Goal: Communication & Community: Answer question/provide support

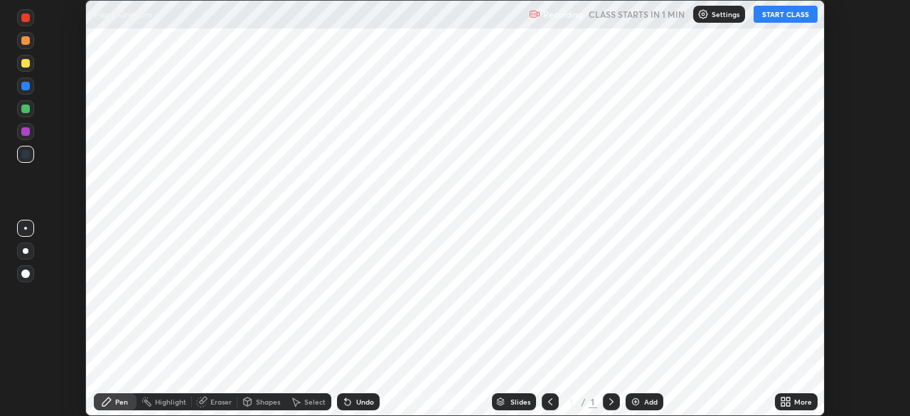
scroll to position [416, 910]
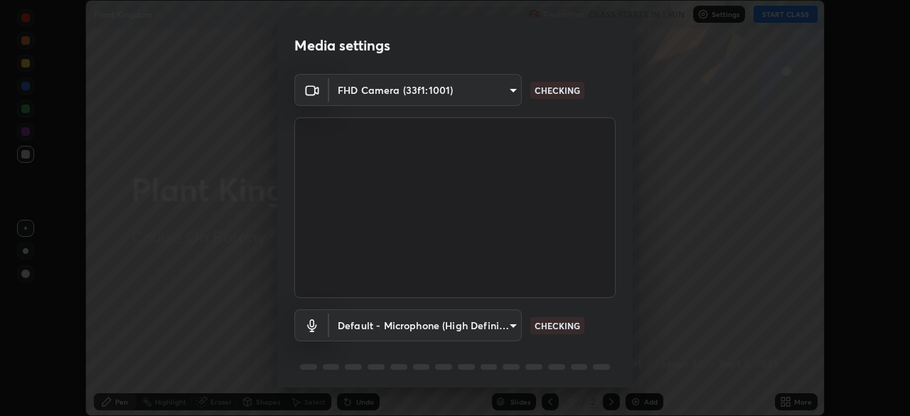
type input "f998bc4046c61b158ae604da705546672abda0c1808058386527230685057052"
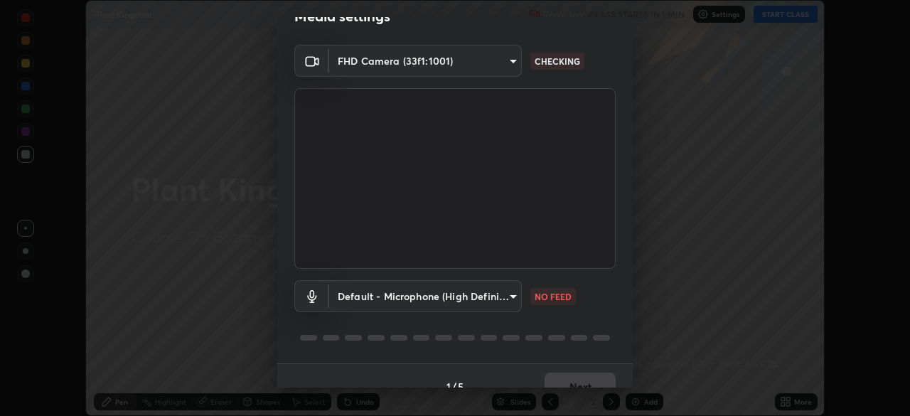
scroll to position [36, 0]
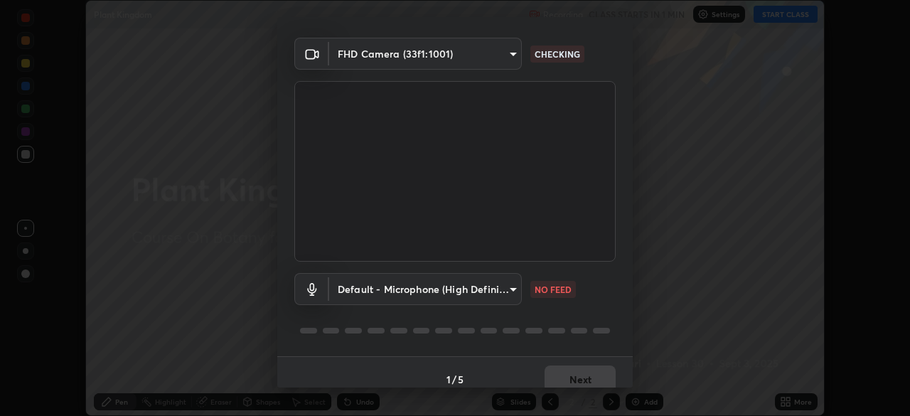
click at [363, 274] on body "Erase all Plant Kingdom Recording CLASS STARTS IN 1 MIN Settings START CLASS Se…" at bounding box center [455, 208] width 910 height 416
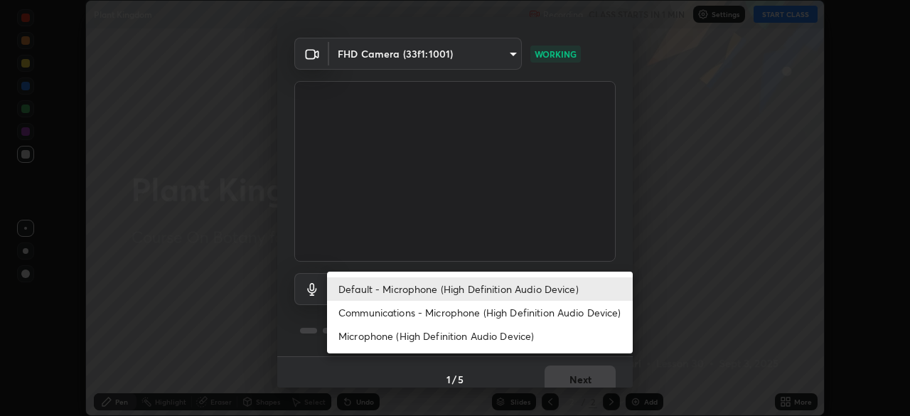
click at [365, 321] on li "Communications - Microphone (High Definition Audio Device)" at bounding box center [480, 312] width 306 height 23
type input "communications"
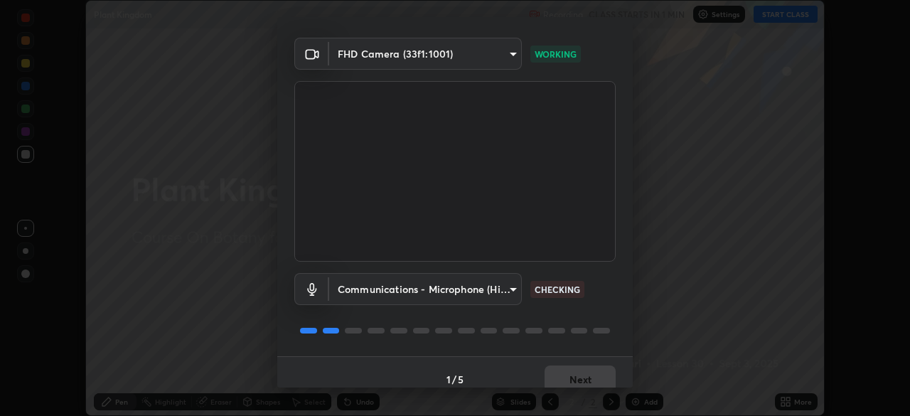
scroll to position [50, 0]
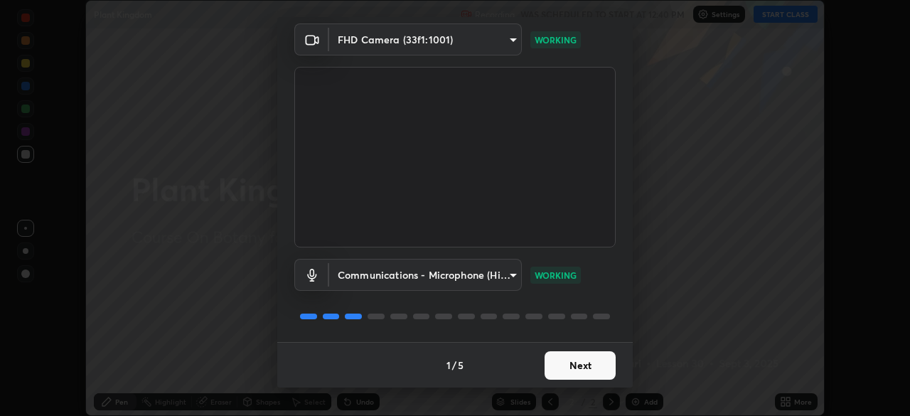
click at [593, 371] on button "Next" at bounding box center [579, 365] width 71 height 28
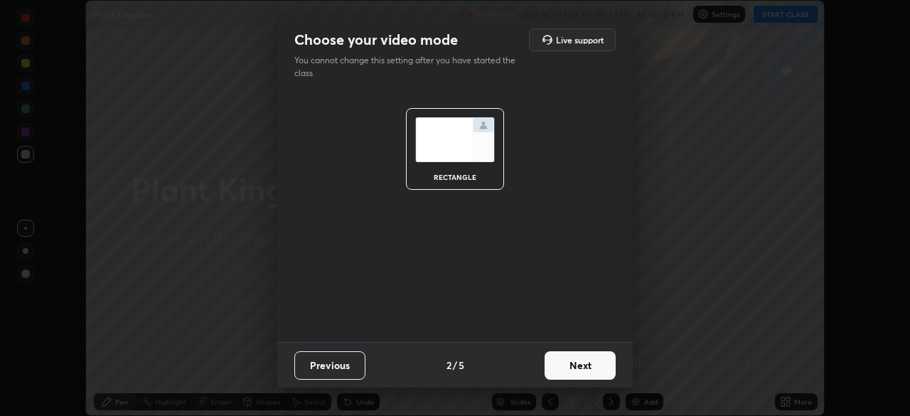
scroll to position [0, 0]
click at [596, 368] on button "Next" at bounding box center [579, 365] width 71 height 28
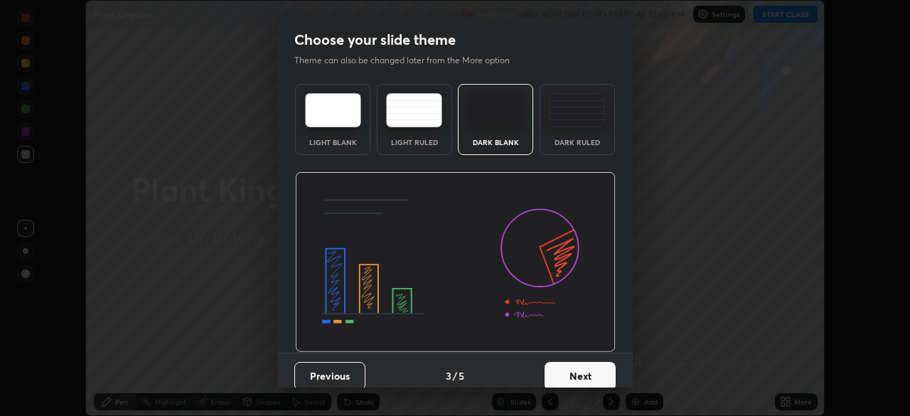
click at [602, 373] on button "Next" at bounding box center [579, 376] width 71 height 28
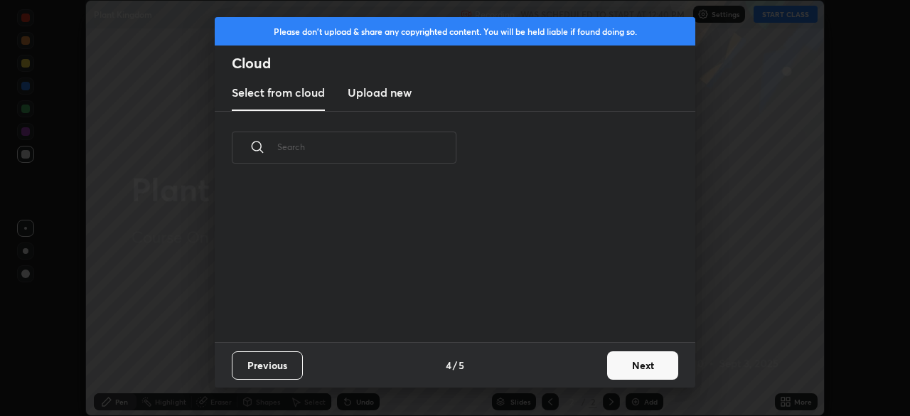
click at [639, 368] on button "Next" at bounding box center [642, 365] width 71 height 28
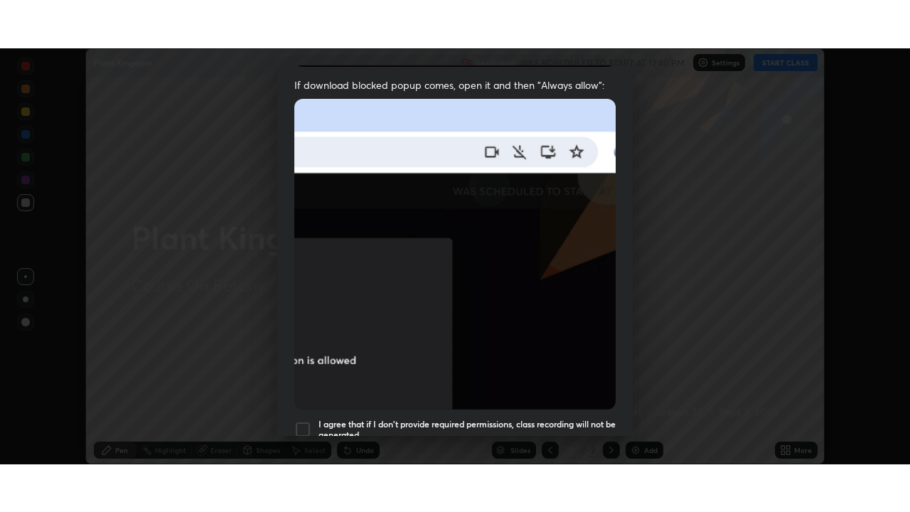
scroll to position [340, 0]
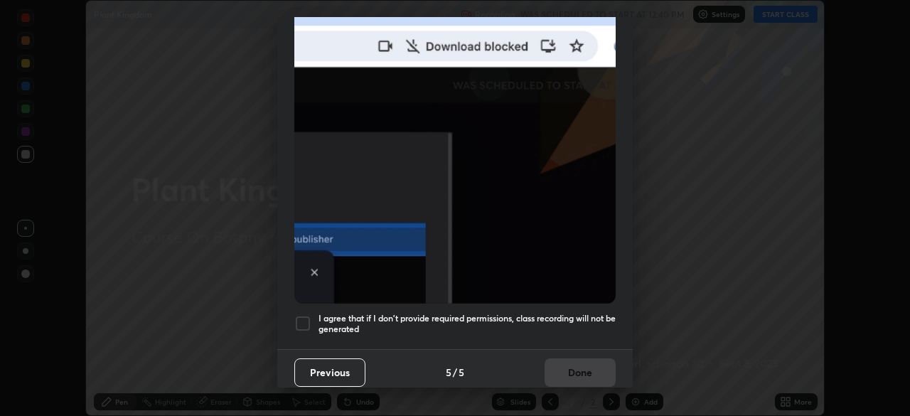
click at [310, 316] on div at bounding box center [302, 323] width 17 height 17
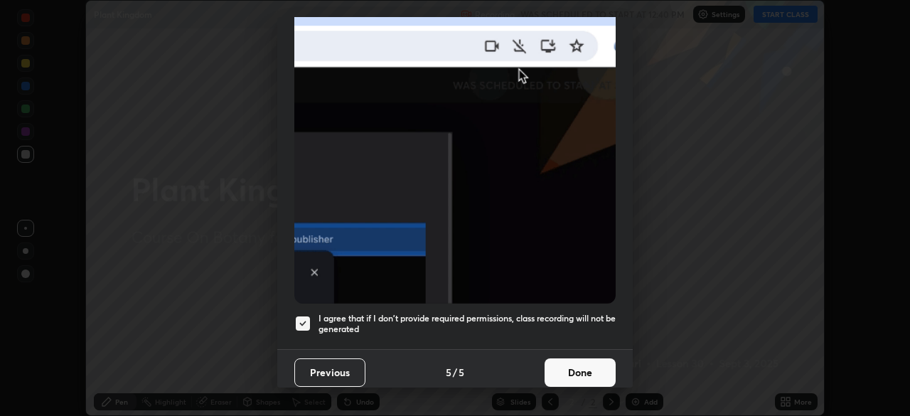
click at [565, 365] on button "Done" at bounding box center [579, 372] width 71 height 28
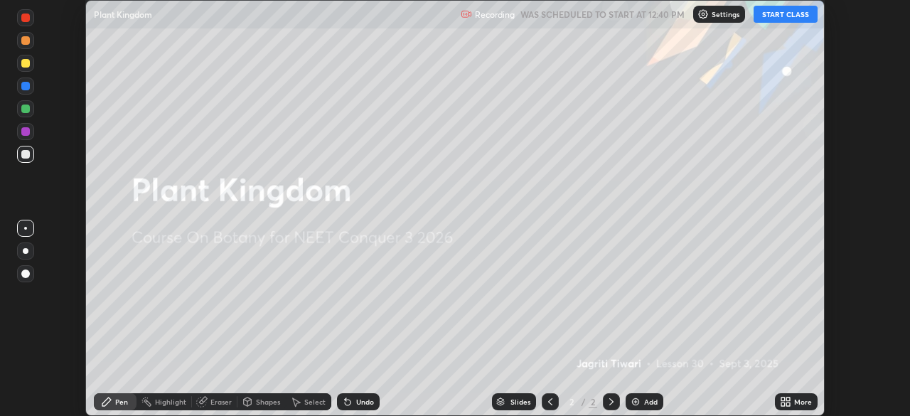
click at [788, 14] on button "START CLASS" at bounding box center [785, 14] width 64 height 17
click at [783, 399] on icon at bounding box center [783, 399] width 4 height 4
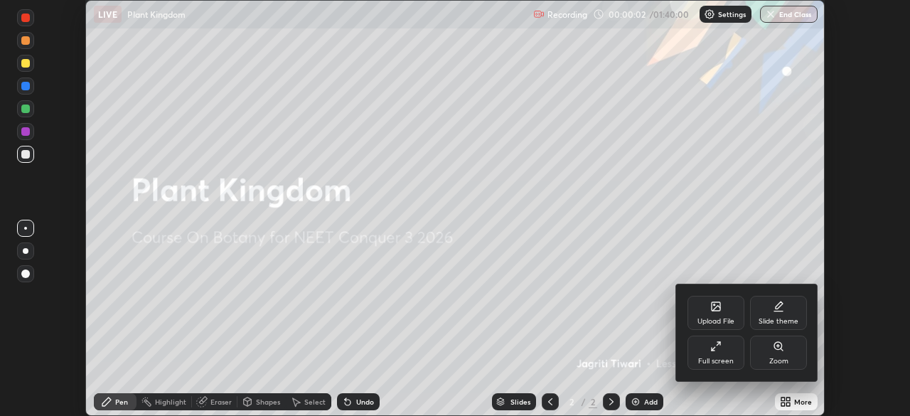
click at [731, 348] on div "Full screen" at bounding box center [715, 353] width 57 height 34
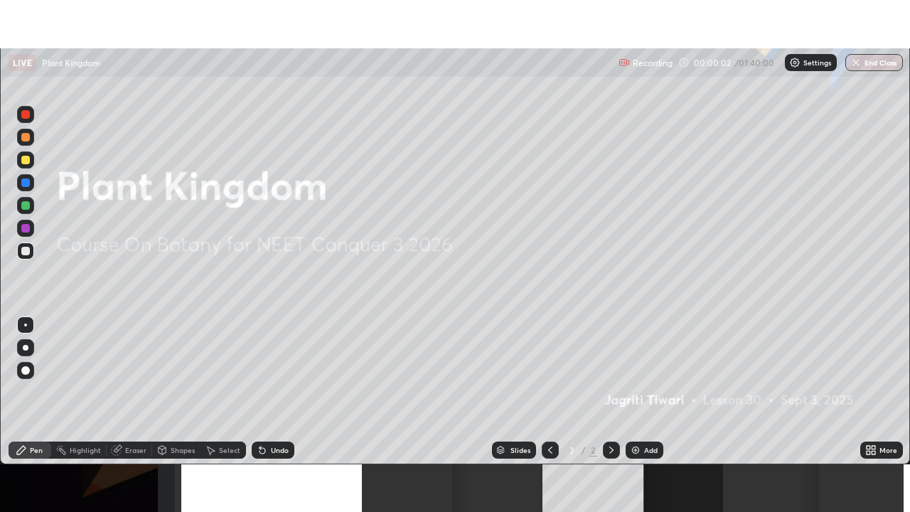
scroll to position [512, 910]
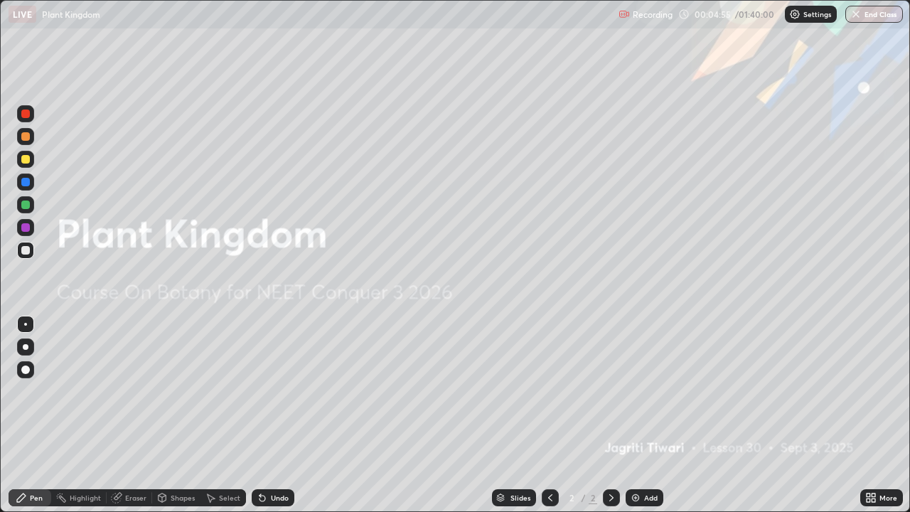
click at [644, 415] on div "Add" at bounding box center [651, 497] width 14 height 7
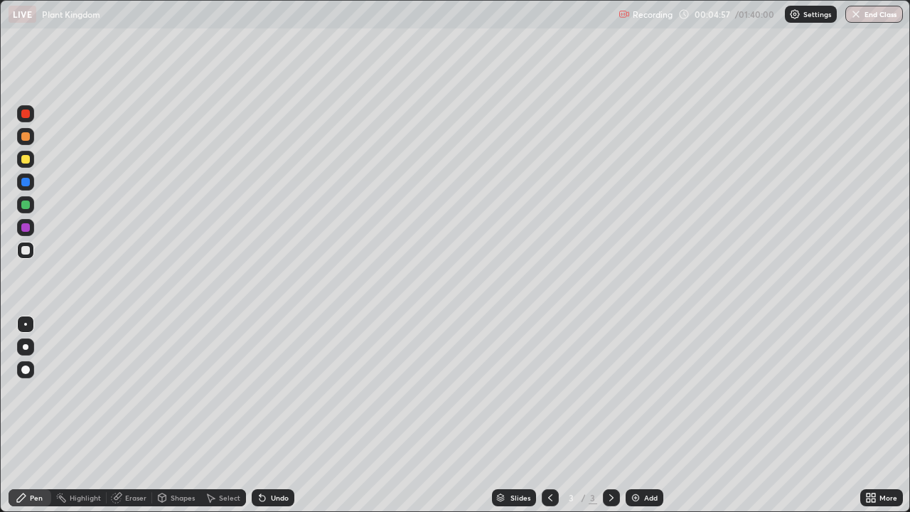
click at [26, 156] on div at bounding box center [25, 159] width 9 height 9
click at [28, 250] on div at bounding box center [25, 250] width 9 height 9
click at [276, 415] on div "Undo" at bounding box center [280, 497] width 18 height 7
click at [274, 415] on div "Undo" at bounding box center [280, 497] width 18 height 7
click at [274, 415] on div "Undo" at bounding box center [273, 497] width 43 height 17
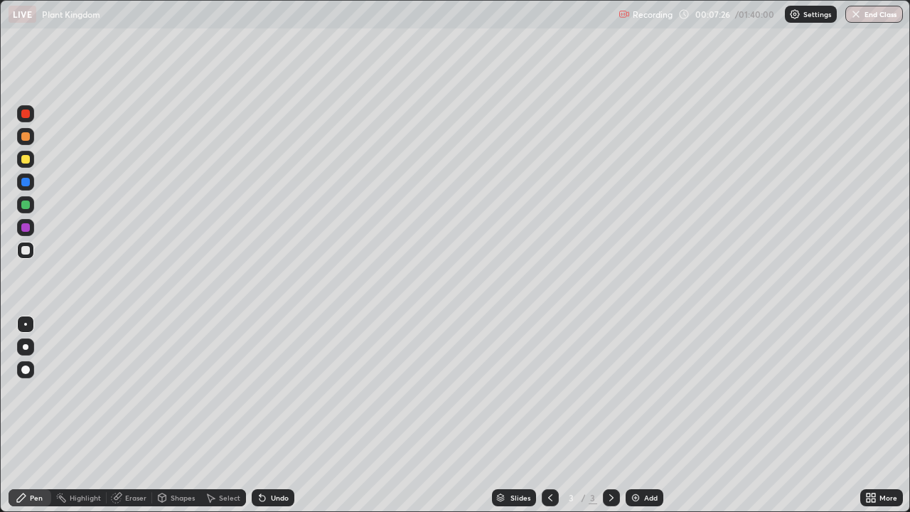
click at [282, 415] on div "Undo" at bounding box center [280, 497] width 18 height 7
click at [639, 415] on img at bounding box center [635, 497] width 11 height 11
click at [272, 415] on div "Undo" at bounding box center [280, 497] width 18 height 7
click at [642, 415] on div "Add" at bounding box center [645, 497] width 38 height 17
click at [272, 415] on div "Undo" at bounding box center [280, 497] width 18 height 7
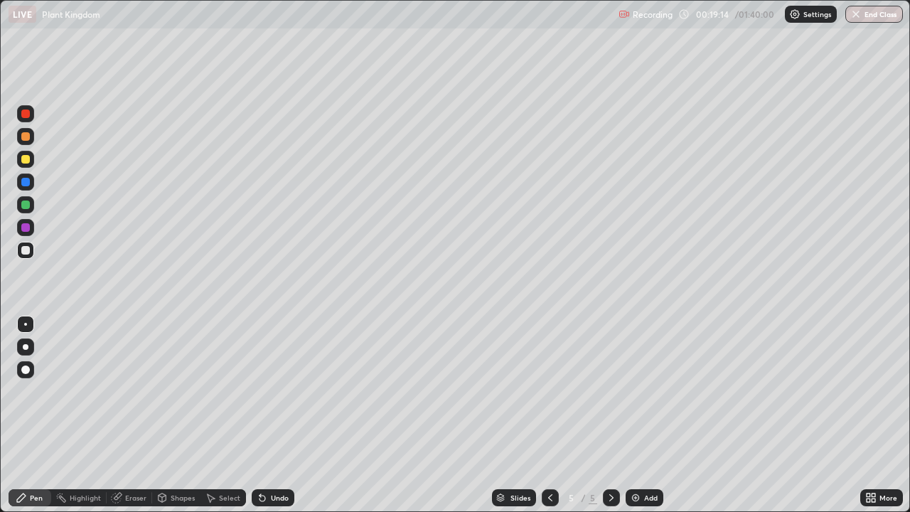
click at [636, 415] on img at bounding box center [635, 497] width 11 height 11
click at [644, 415] on div "Add" at bounding box center [651, 497] width 14 height 7
click at [267, 415] on div "Undo" at bounding box center [273, 497] width 43 height 17
click at [277, 415] on div "Undo" at bounding box center [280, 497] width 18 height 7
click at [643, 415] on div "Add" at bounding box center [645, 497] width 38 height 17
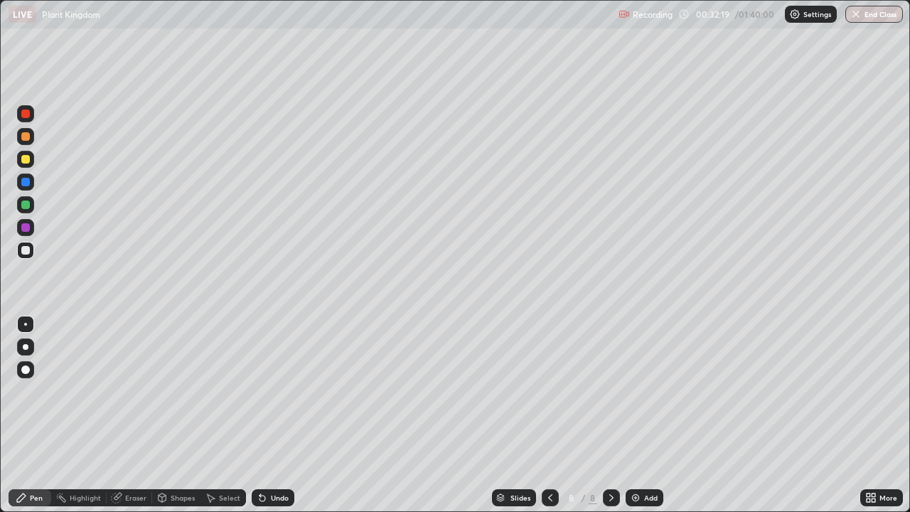
click at [25, 157] on div at bounding box center [25, 159] width 9 height 9
click at [23, 248] on div at bounding box center [25, 250] width 9 height 9
click at [634, 415] on div "Add" at bounding box center [645, 497] width 38 height 17
click at [516, 415] on div "Slides" at bounding box center [520, 497] width 20 height 7
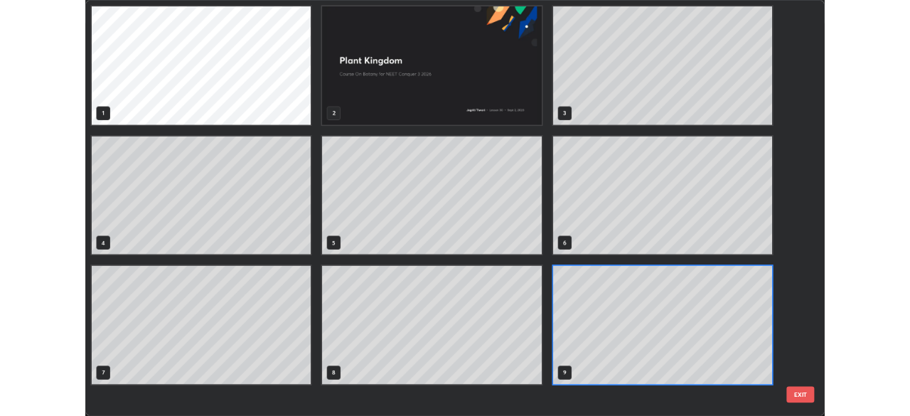
scroll to position [506, 901]
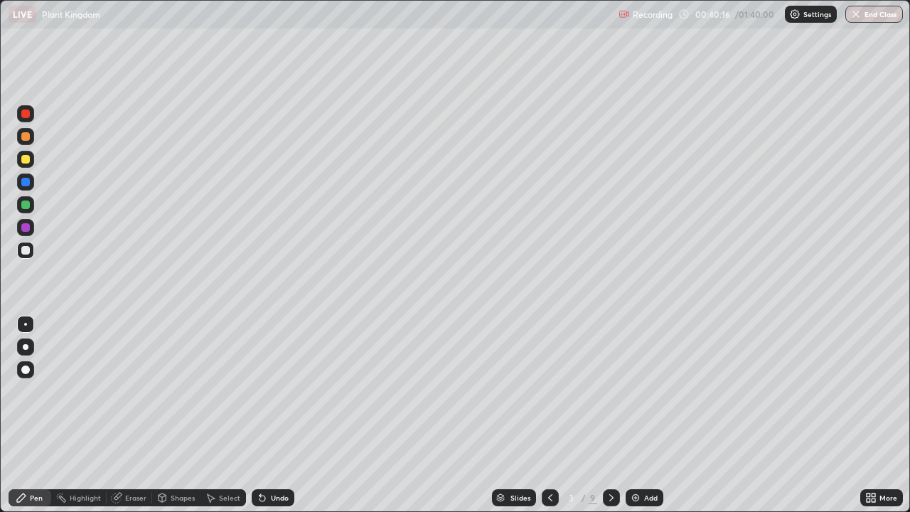
click at [608, 415] on icon at bounding box center [611, 497] width 11 height 11
click at [611, 415] on icon at bounding box center [611, 497] width 4 height 7
click at [606, 415] on icon at bounding box center [611, 497] width 11 height 11
click at [608, 415] on icon at bounding box center [611, 497] width 11 height 11
click at [609, 415] on icon at bounding box center [611, 497] width 11 height 11
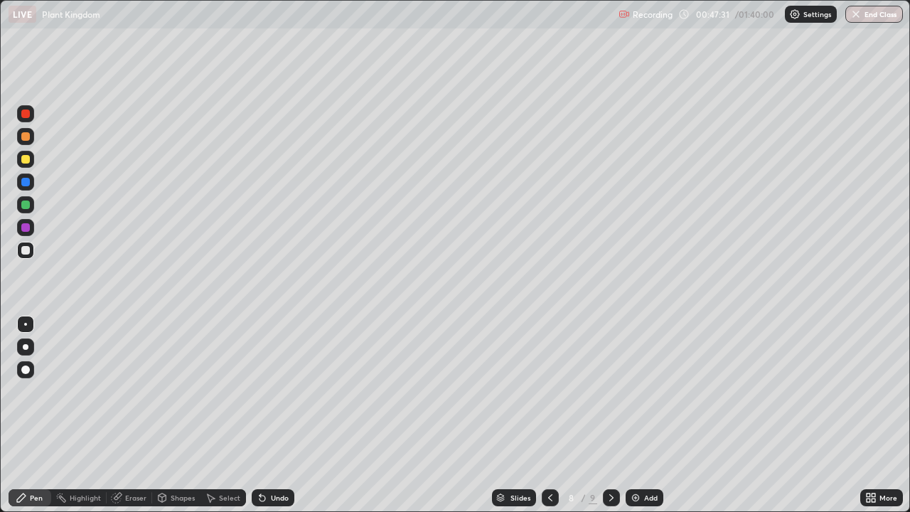
click at [617, 415] on div at bounding box center [611, 497] width 17 height 17
click at [22, 157] on div at bounding box center [25, 159] width 9 height 9
click at [638, 415] on div "Add" at bounding box center [645, 497] width 38 height 17
click at [275, 415] on div "Undo" at bounding box center [280, 497] width 18 height 7
click at [634, 415] on img at bounding box center [635, 497] width 11 height 11
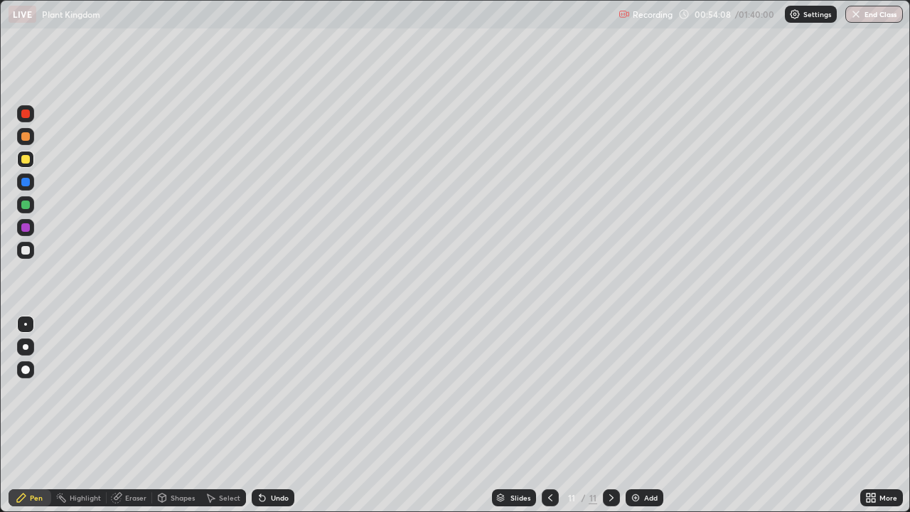
click at [280, 415] on div "Undo" at bounding box center [280, 497] width 18 height 7
click at [269, 415] on div "Undo" at bounding box center [273, 497] width 43 height 17
click at [275, 415] on div "Undo" at bounding box center [273, 497] width 43 height 17
click at [284, 415] on div "Undo" at bounding box center [273, 497] width 43 height 17
click at [277, 415] on div "Undo" at bounding box center [280, 497] width 18 height 7
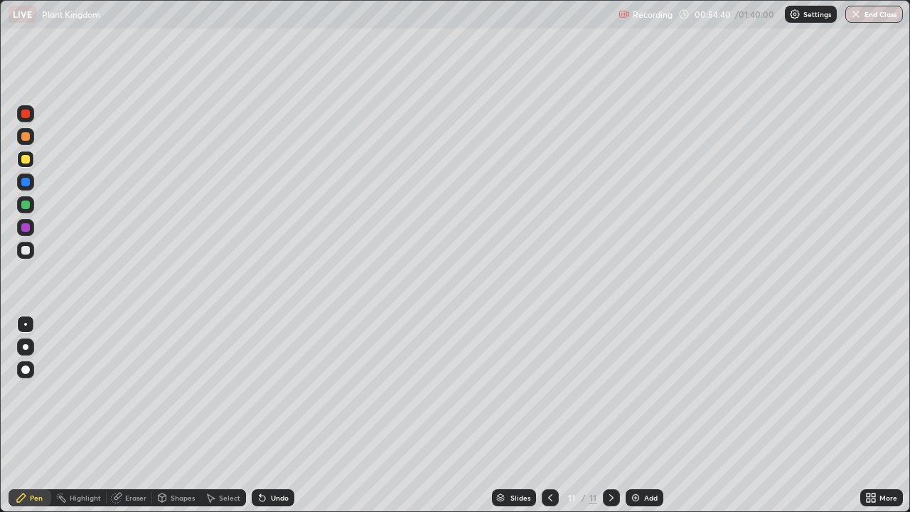
click at [285, 415] on div "Undo" at bounding box center [280, 497] width 18 height 7
click at [646, 415] on div "Add" at bounding box center [651, 497] width 14 height 7
click at [271, 415] on div "Undo" at bounding box center [280, 497] width 18 height 7
click at [28, 250] on div at bounding box center [25, 250] width 9 height 9
click at [276, 415] on div "Undo" at bounding box center [280, 497] width 18 height 7
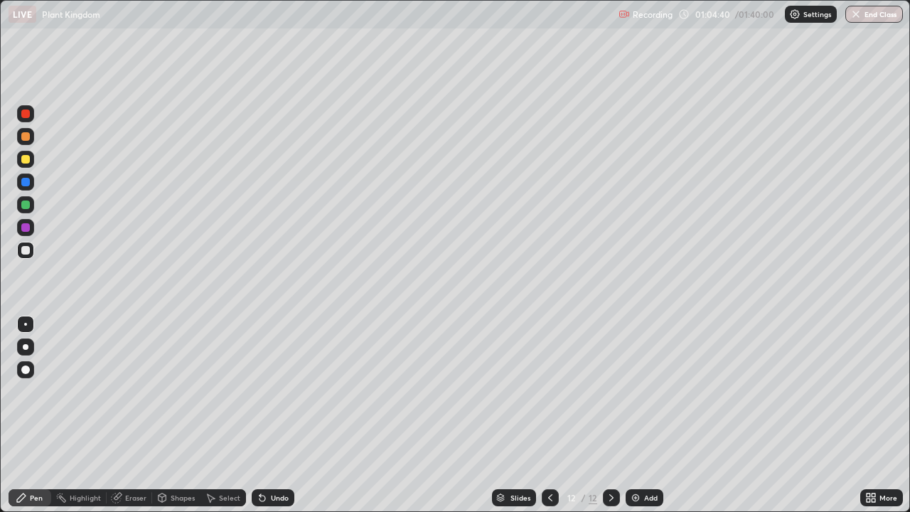
click at [28, 159] on div at bounding box center [25, 159] width 9 height 9
click at [632, 415] on img at bounding box center [635, 497] width 11 height 11
click at [281, 415] on div "Undo" at bounding box center [280, 497] width 18 height 7
click at [278, 415] on div "Undo" at bounding box center [273, 497] width 43 height 17
click at [272, 415] on div "Undo" at bounding box center [280, 497] width 18 height 7
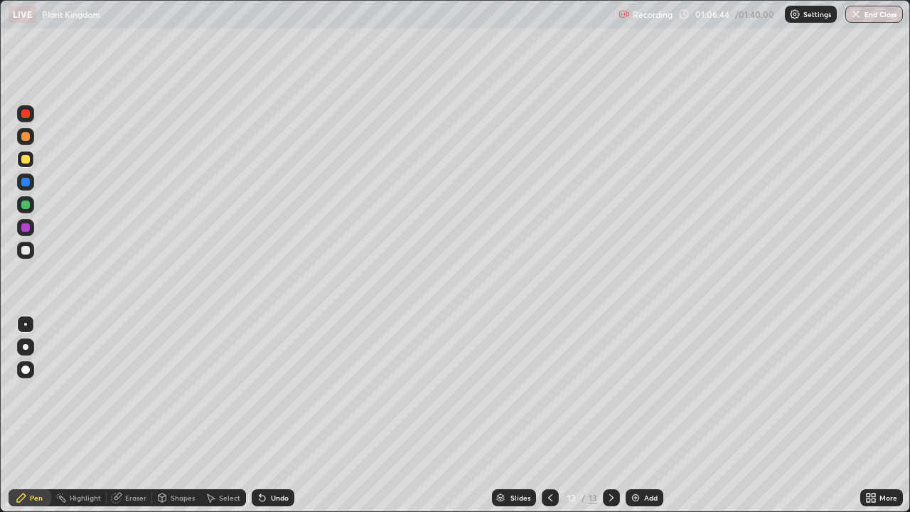
click at [25, 248] on div at bounding box center [25, 250] width 9 height 9
click at [122, 415] on div "Eraser" at bounding box center [129, 497] width 45 height 17
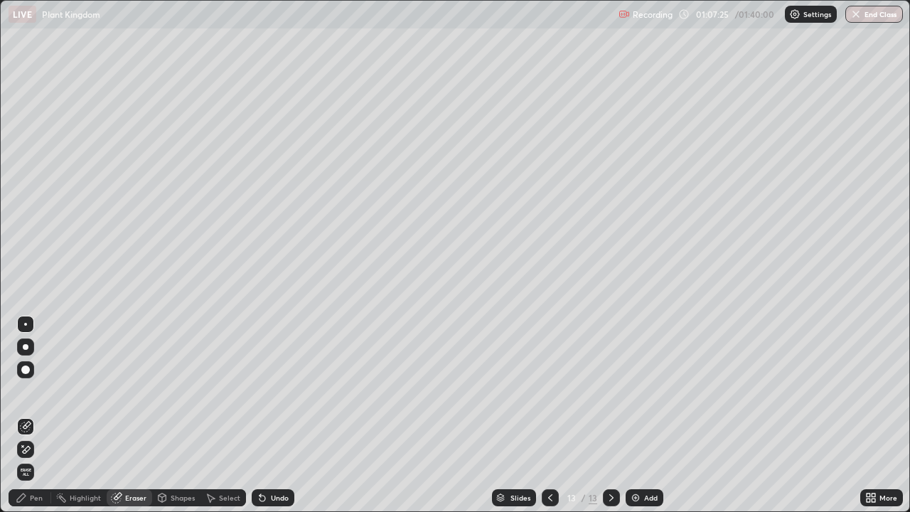
click at [29, 415] on div "Pen" at bounding box center [30, 497] width 43 height 17
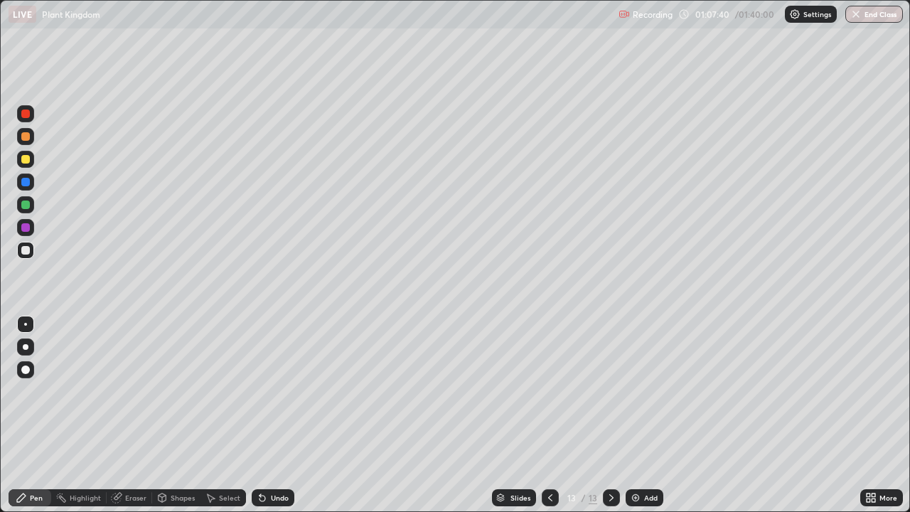
click at [274, 415] on div "Undo" at bounding box center [280, 497] width 18 height 7
click at [283, 415] on div "Undo" at bounding box center [280, 497] width 18 height 7
click at [273, 415] on div "Undo" at bounding box center [280, 497] width 18 height 7
click at [277, 415] on div "Undo" at bounding box center [273, 497] width 43 height 17
click at [24, 159] on div at bounding box center [25, 159] width 9 height 9
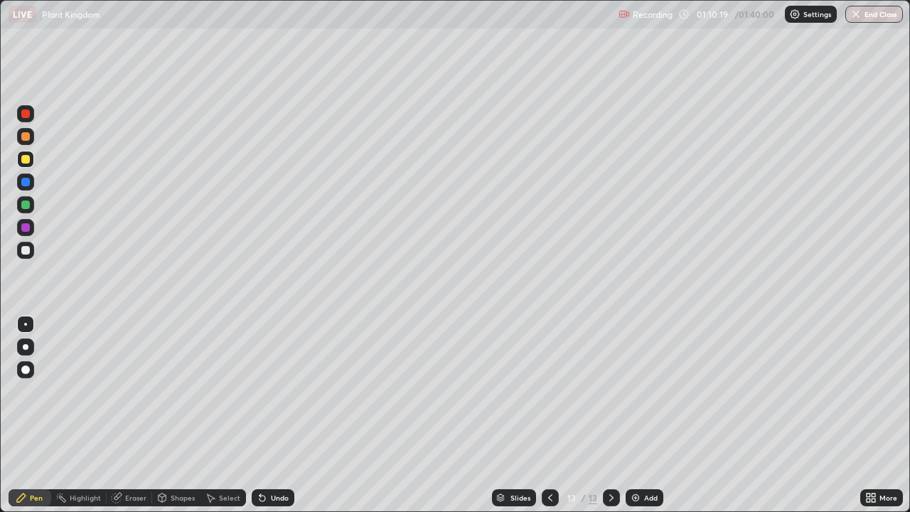
click at [638, 415] on img at bounding box center [635, 497] width 11 height 11
click at [275, 415] on div "Undo" at bounding box center [280, 497] width 18 height 7
click at [645, 415] on div "Add" at bounding box center [651, 497] width 14 height 7
click at [272, 415] on div "Undo" at bounding box center [280, 497] width 18 height 7
click at [270, 415] on div "Undo" at bounding box center [273, 497] width 43 height 17
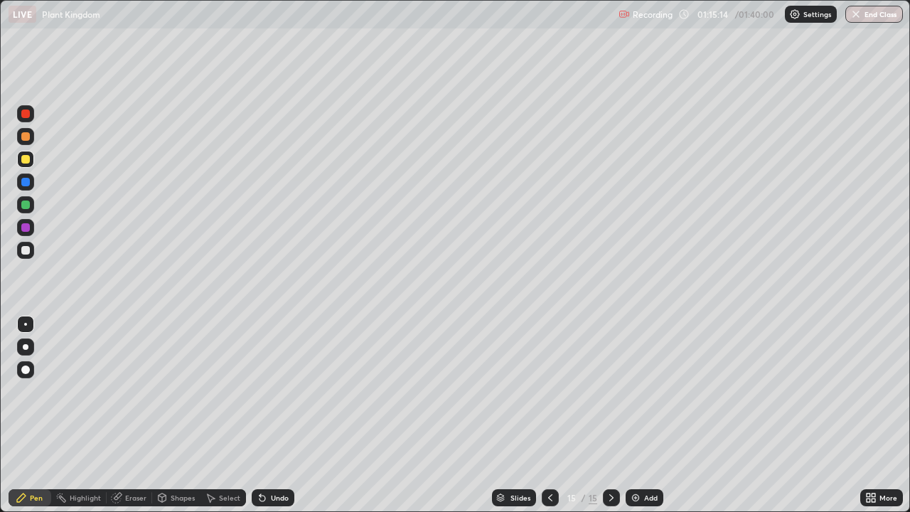
click at [27, 250] on div at bounding box center [25, 250] width 9 height 9
click at [639, 415] on img at bounding box center [635, 497] width 11 height 11
click at [28, 250] on div at bounding box center [25, 250] width 9 height 9
click at [28, 159] on div at bounding box center [25, 159] width 9 height 9
click at [26, 248] on div at bounding box center [25, 250] width 9 height 9
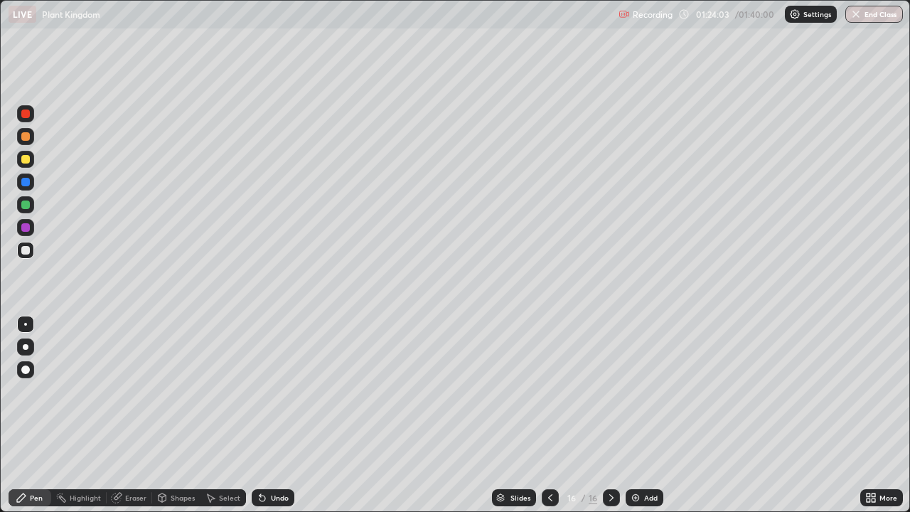
click at [640, 415] on div "Add" at bounding box center [645, 497] width 38 height 17
click at [278, 415] on div "Undo" at bounding box center [273, 497] width 43 height 17
click at [274, 415] on div "Undo" at bounding box center [273, 497] width 43 height 17
click at [276, 415] on div "Undo" at bounding box center [273, 497] width 43 height 17
click at [267, 415] on div "Undo" at bounding box center [273, 497] width 43 height 17
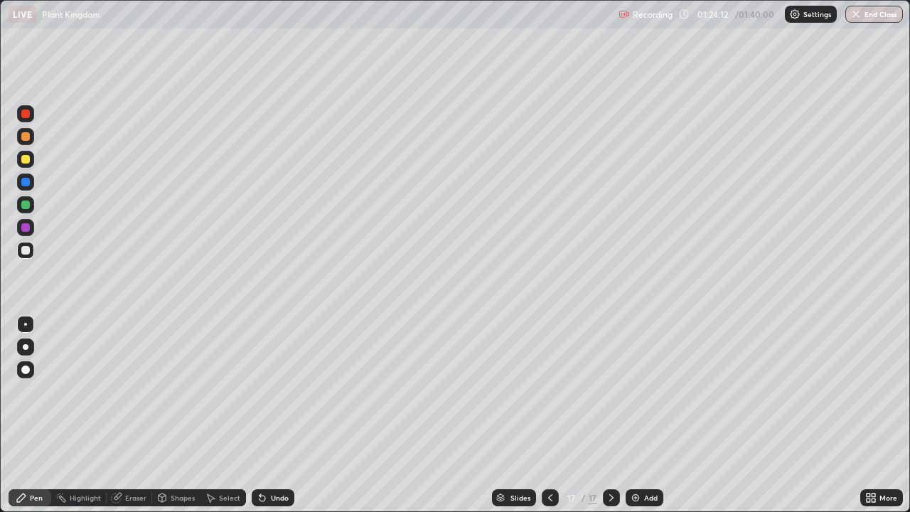
click at [277, 415] on div "Undo" at bounding box center [280, 497] width 18 height 7
click at [279, 415] on div "Undo" at bounding box center [280, 497] width 18 height 7
click at [648, 415] on div "Add" at bounding box center [645, 497] width 38 height 17
click at [25, 158] on div at bounding box center [25, 159] width 9 height 9
click at [129, 415] on div "Eraser" at bounding box center [129, 497] width 45 height 17
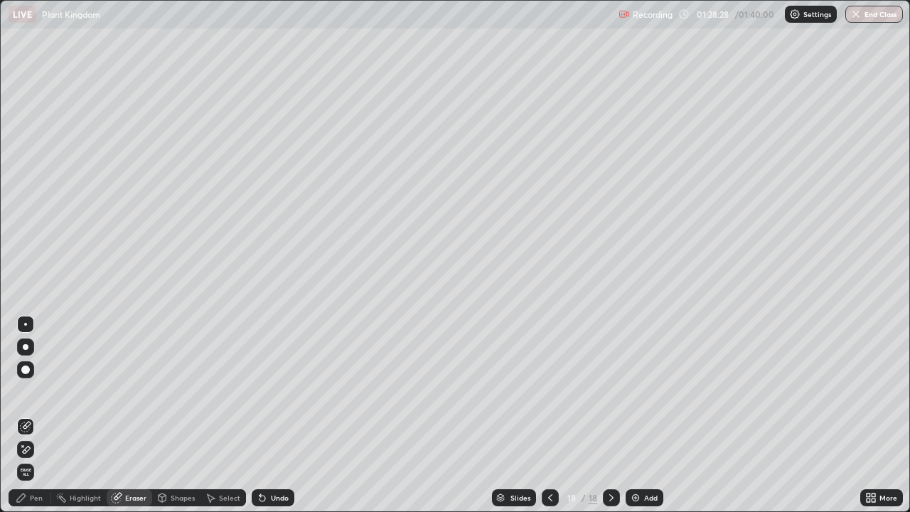
click at [40, 415] on div "Pen" at bounding box center [36, 497] width 13 height 7
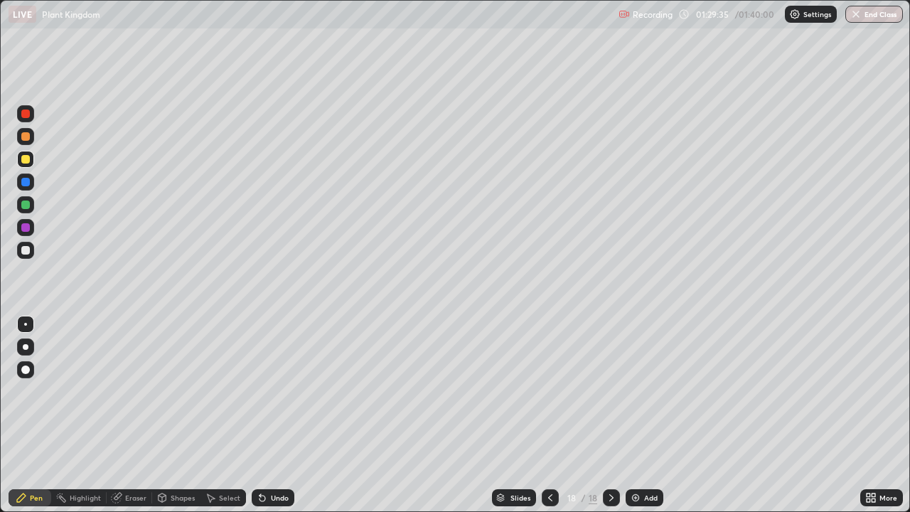
click at [18, 245] on div at bounding box center [25, 250] width 17 height 17
click at [644, 415] on div "Add" at bounding box center [651, 497] width 14 height 7
click at [275, 415] on div "Undo" at bounding box center [273, 497] width 43 height 17
click at [277, 415] on div "Undo" at bounding box center [280, 497] width 18 height 7
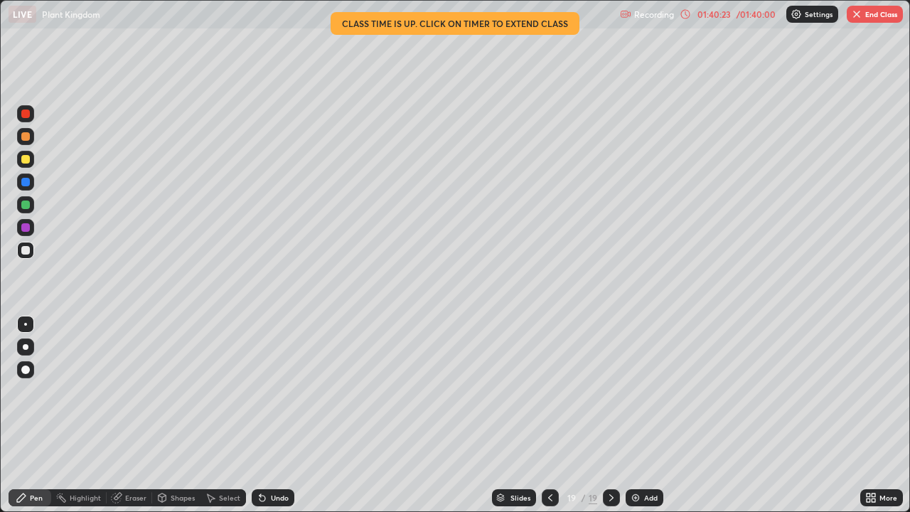
click at [685, 14] on icon at bounding box center [685, 14] width 11 height 11
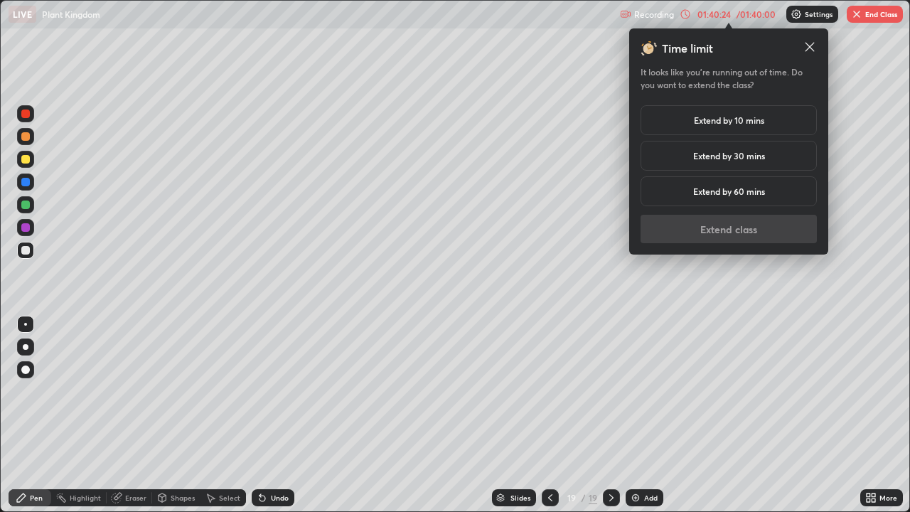
click at [748, 126] on h5 "Extend by 10 mins" at bounding box center [729, 120] width 70 height 13
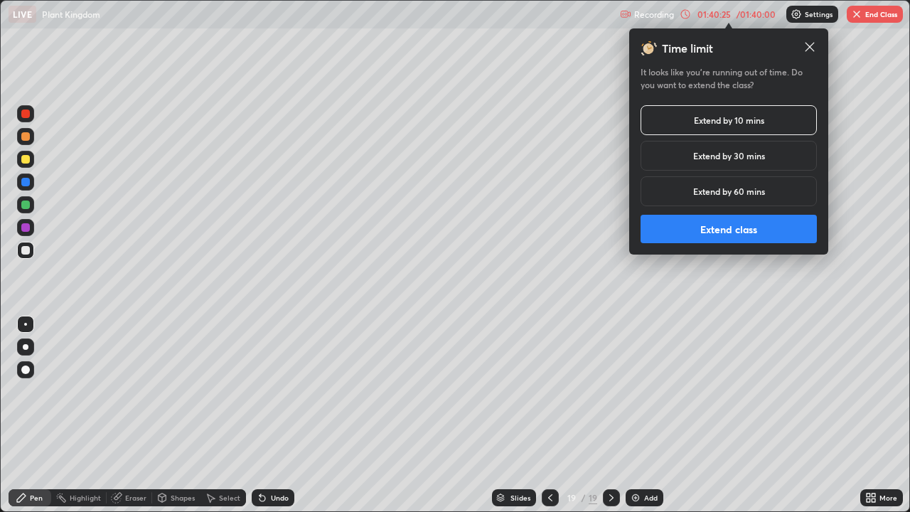
click at [755, 232] on button "Extend class" at bounding box center [728, 229] width 176 height 28
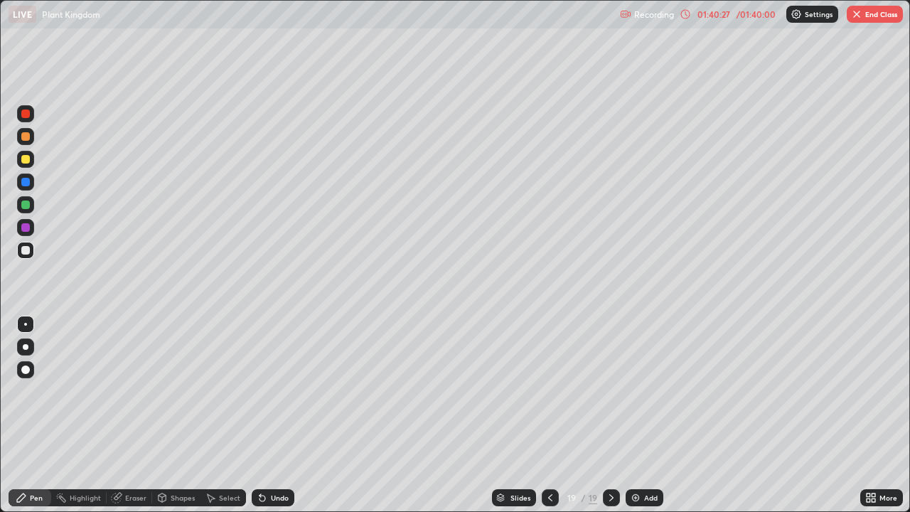
click at [873, 415] on icon at bounding box center [873, 495] width 4 height 4
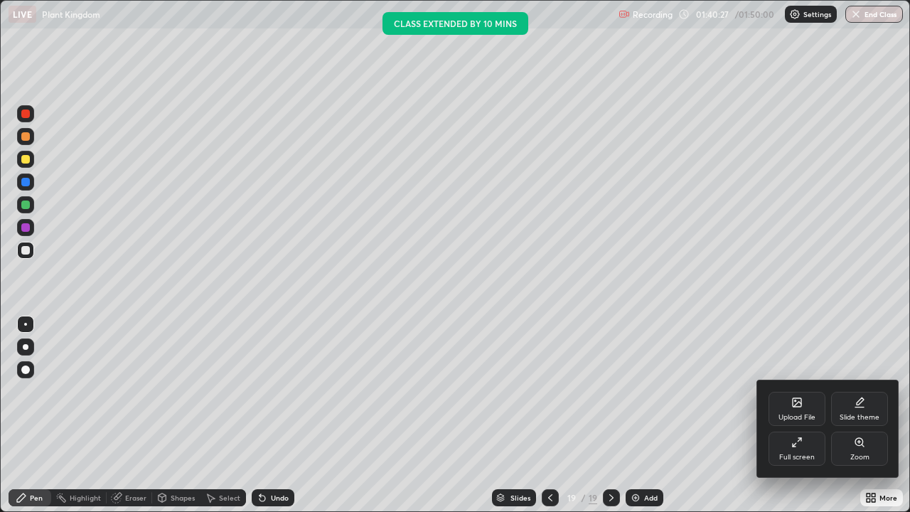
click at [800, 415] on icon at bounding box center [796, 441] width 11 height 11
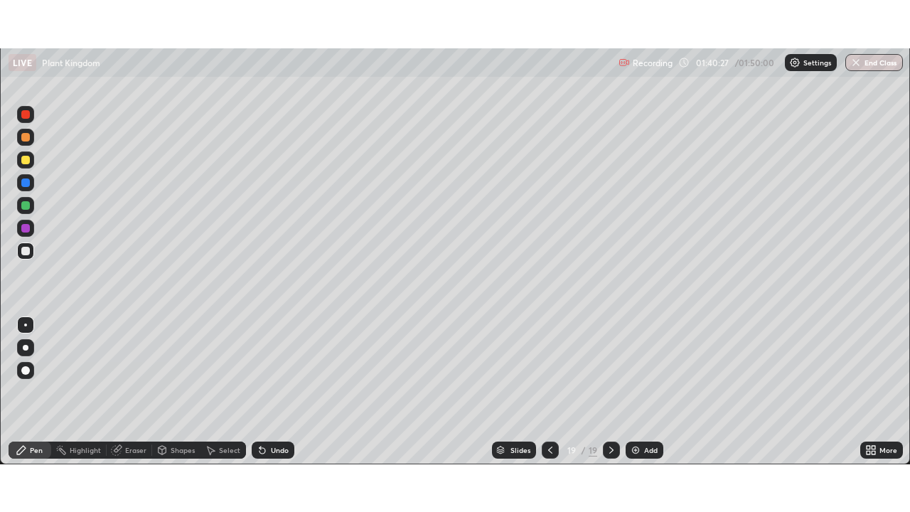
scroll to position [70667, 70173]
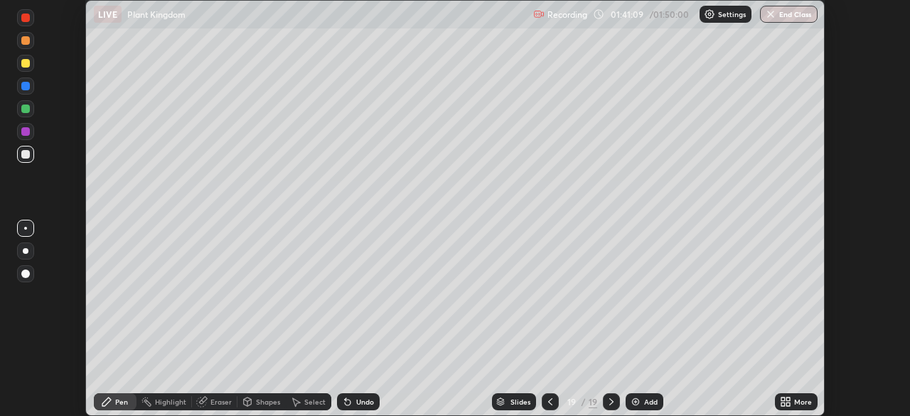
click at [788, 404] on icon at bounding box center [788, 404] width 4 height 4
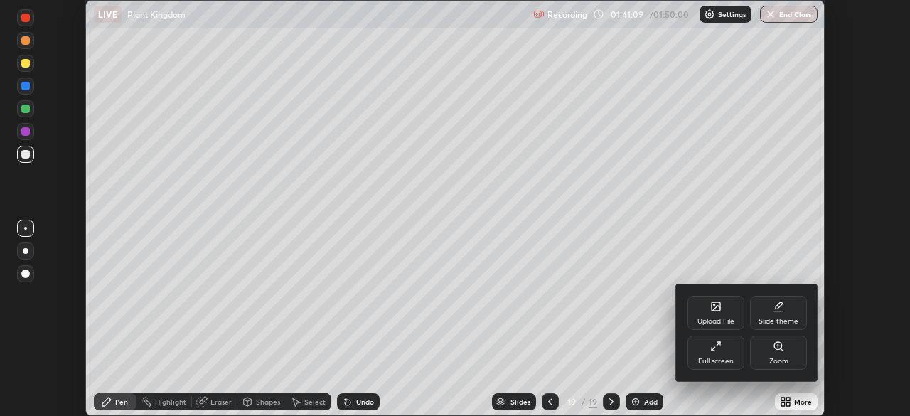
click at [724, 352] on div "Full screen" at bounding box center [715, 353] width 57 height 34
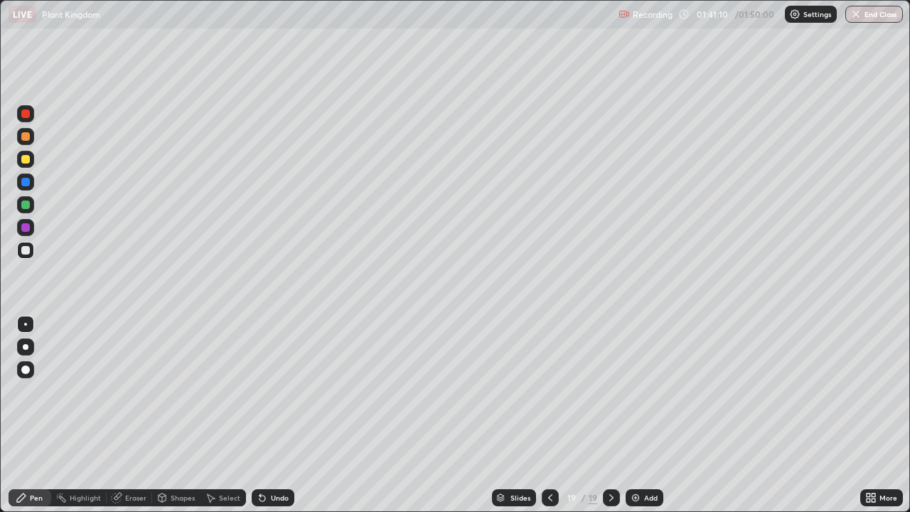
scroll to position [512, 910]
click at [868, 415] on icon at bounding box center [869, 495] width 4 height 4
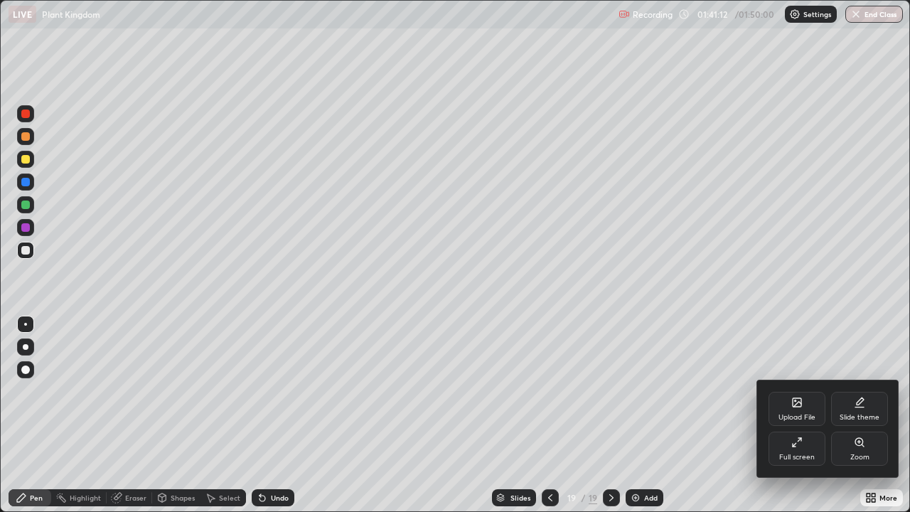
click at [803, 412] on div "Upload File" at bounding box center [796, 409] width 57 height 34
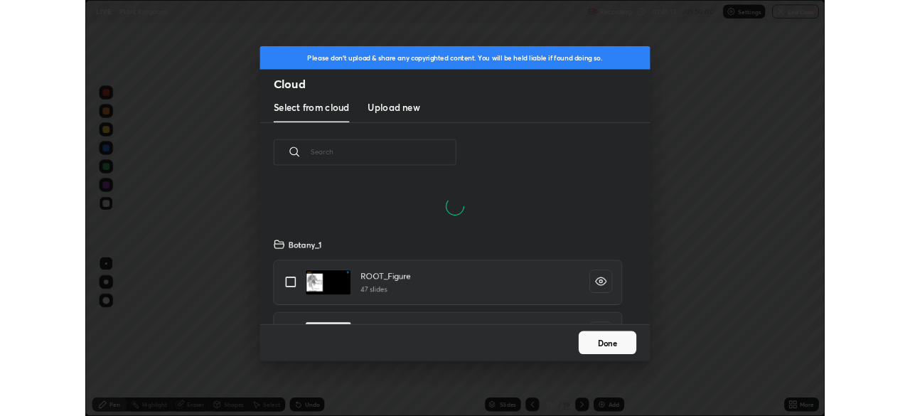
scroll to position [175, 456]
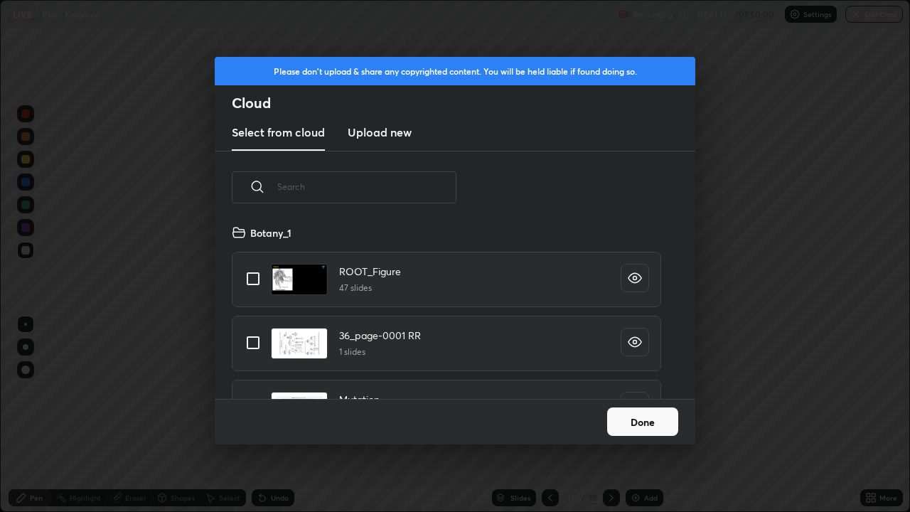
click at [377, 136] on h3 "Upload new" at bounding box center [380, 132] width 64 height 17
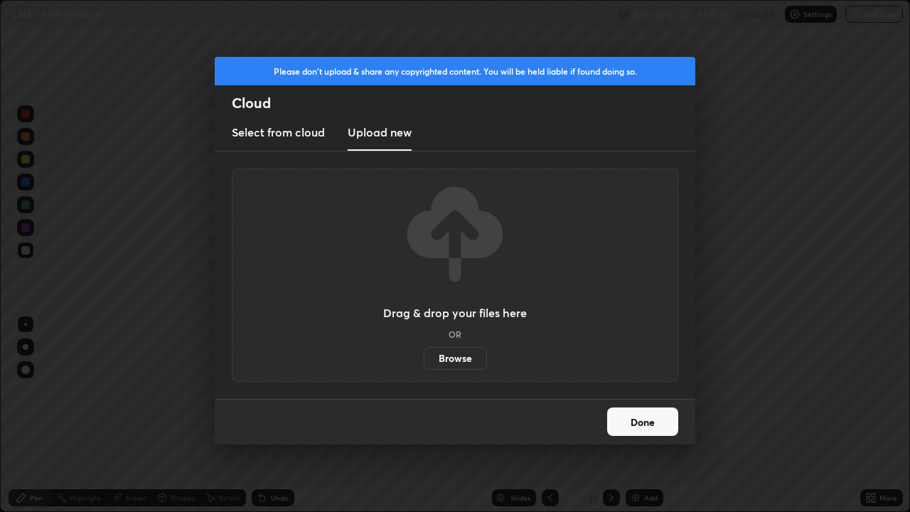
click at [460, 359] on label "Browse" at bounding box center [455, 358] width 63 height 23
click at [424, 359] on input "Browse" at bounding box center [424, 358] width 0 height 23
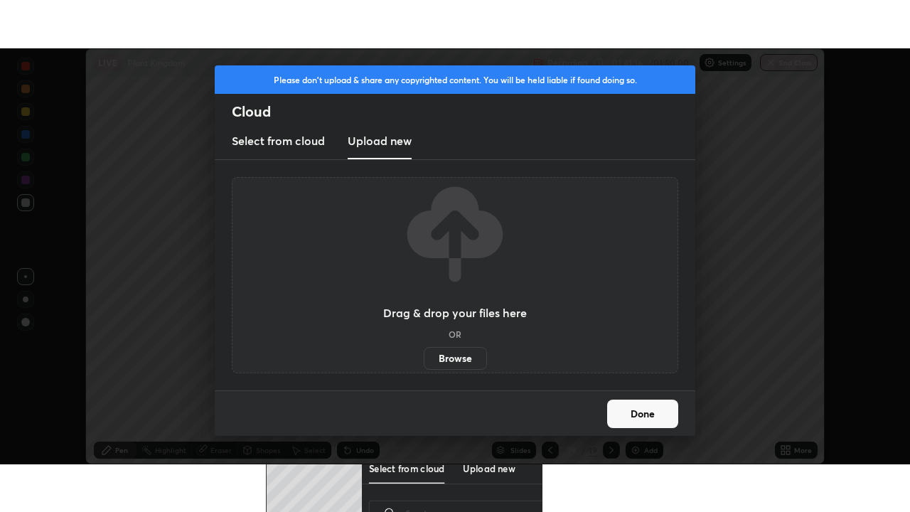
scroll to position [70667, 70173]
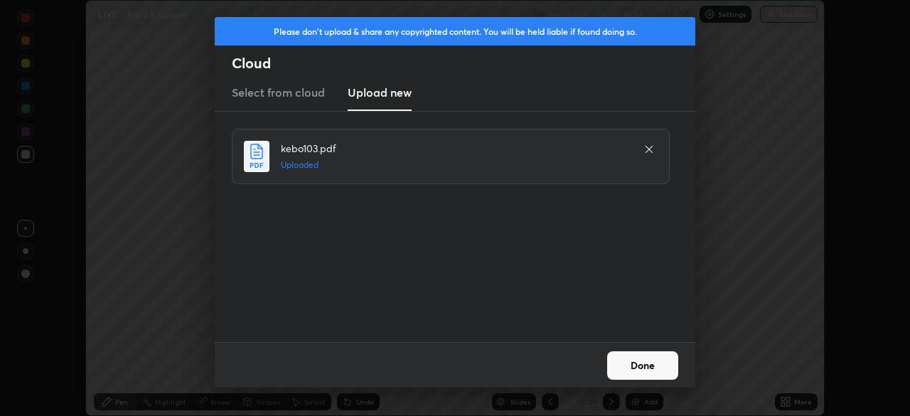
click at [650, 365] on button "Done" at bounding box center [642, 365] width 71 height 28
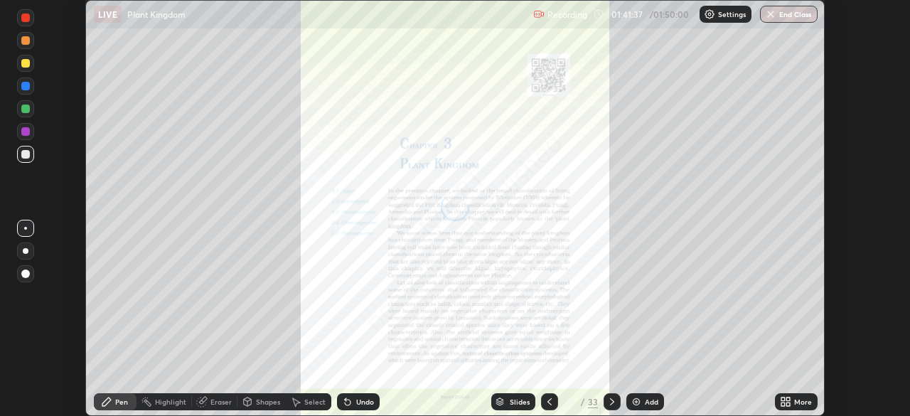
click at [793, 395] on div "More" at bounding box center [796, 401] width 43 height 17
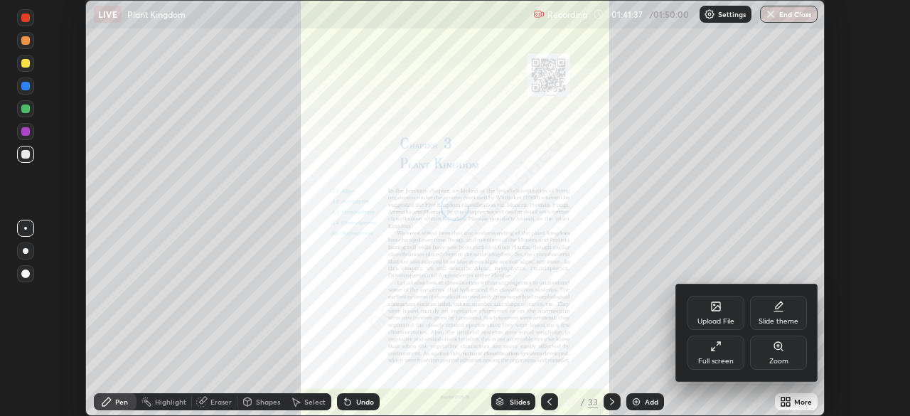
click at [734, 353] on div "Full screen" at bounding box center [715, 353] width 57 height 34
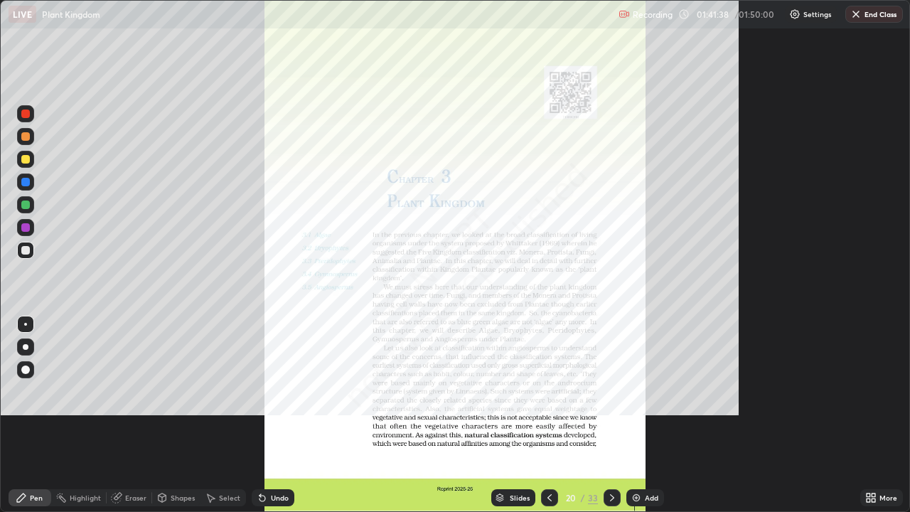
scroll to position [512, 910]
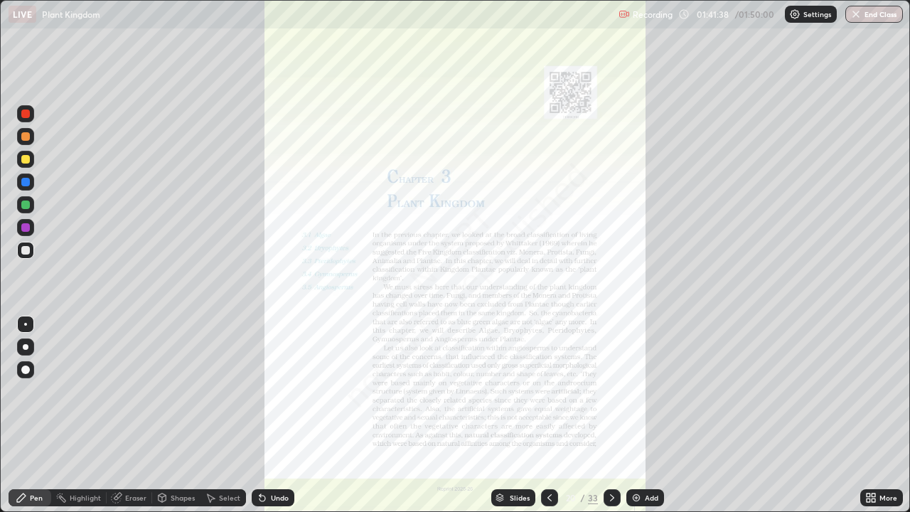
click at [873, 415] on icon at bounding box center [873, 500] width 4 height 4
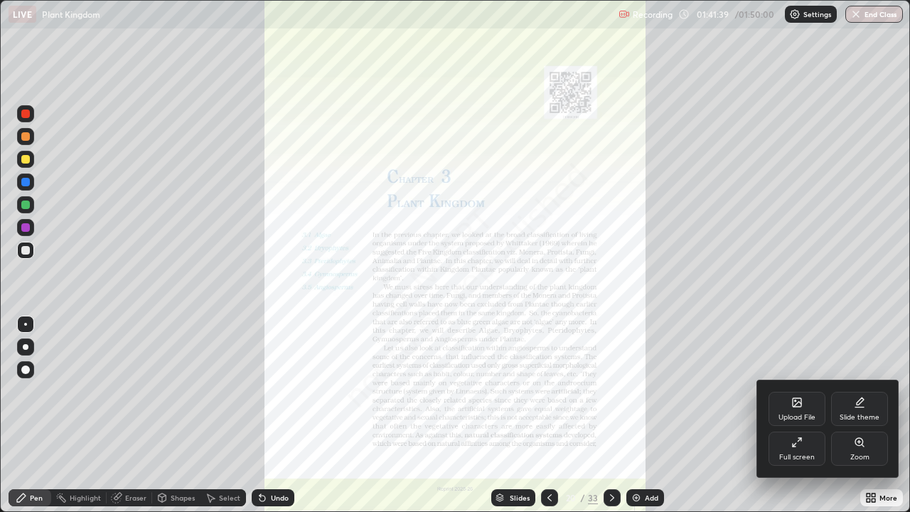
click at [608, 415] on div at bounding box center [455, 256] width 910 height 512
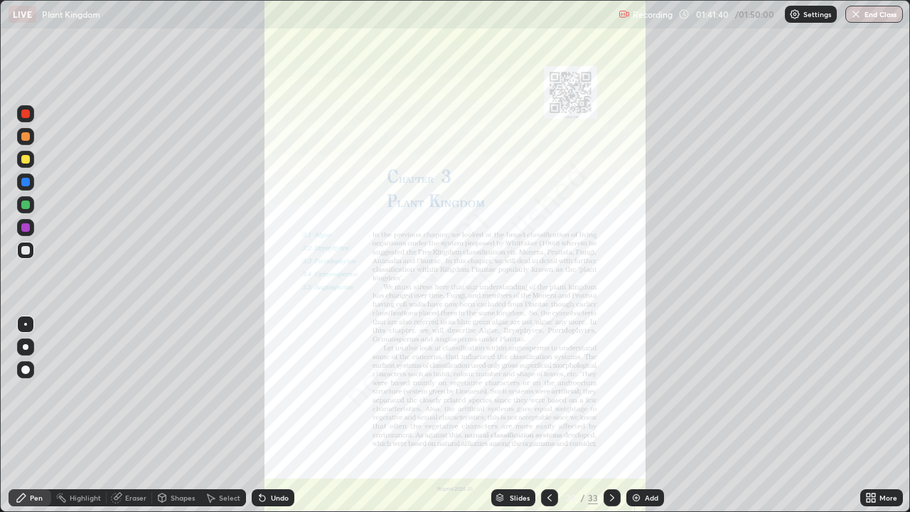
click at [606, 415] on icon at bounding box center [611, 497] width 11 height 11
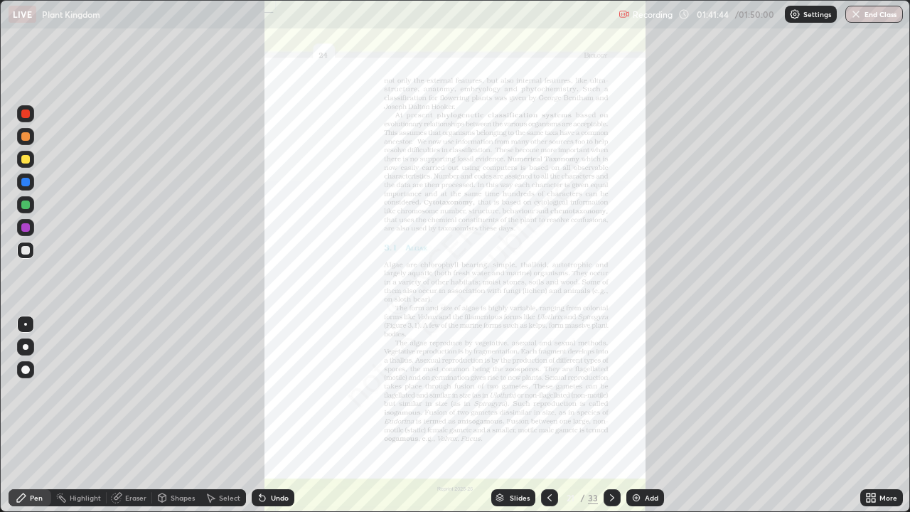
click at [611, 415] on icon at bounding box center [611, 497] width 11 height 11
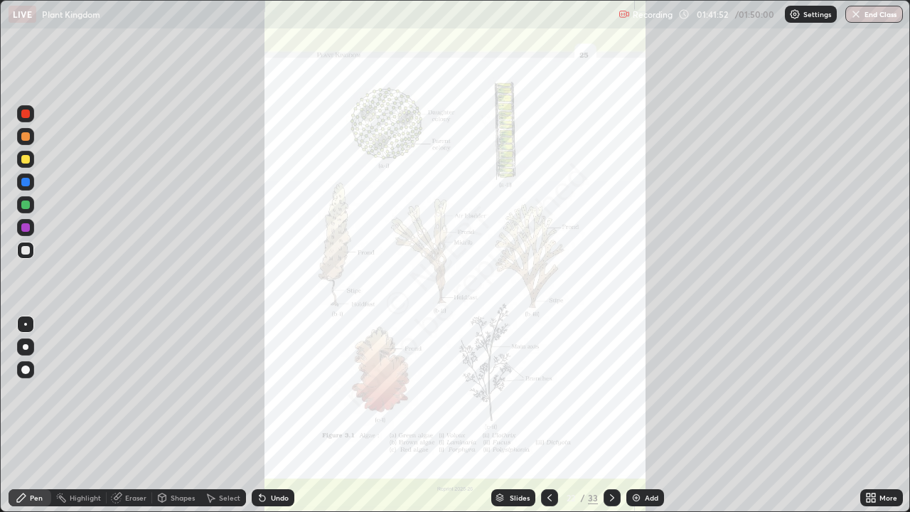
click at [548, 415] on icon at bounding box center [549, 497] width 11 height 11
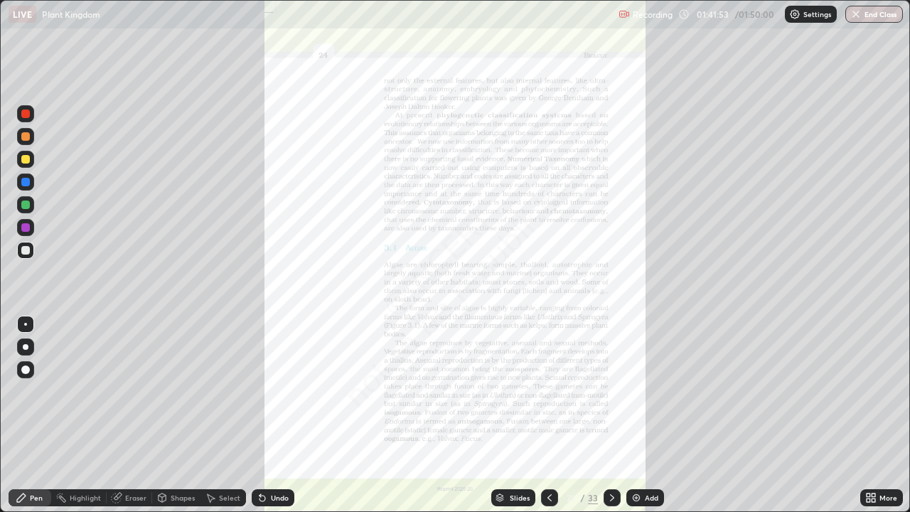
click at [611, 415] on icon at bounding box center [611, 497] width 11 height 11
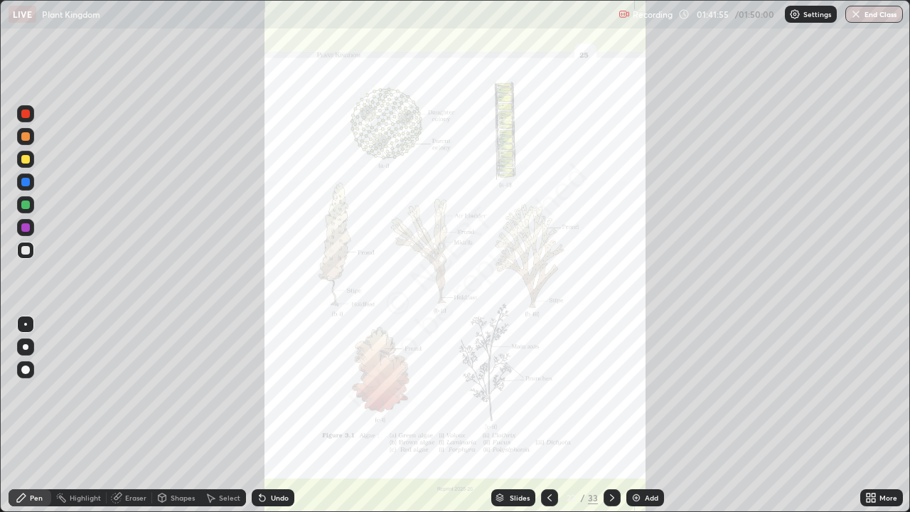
click at [873, 415] on icon at bounding box center [873, 500] width 4 height 4
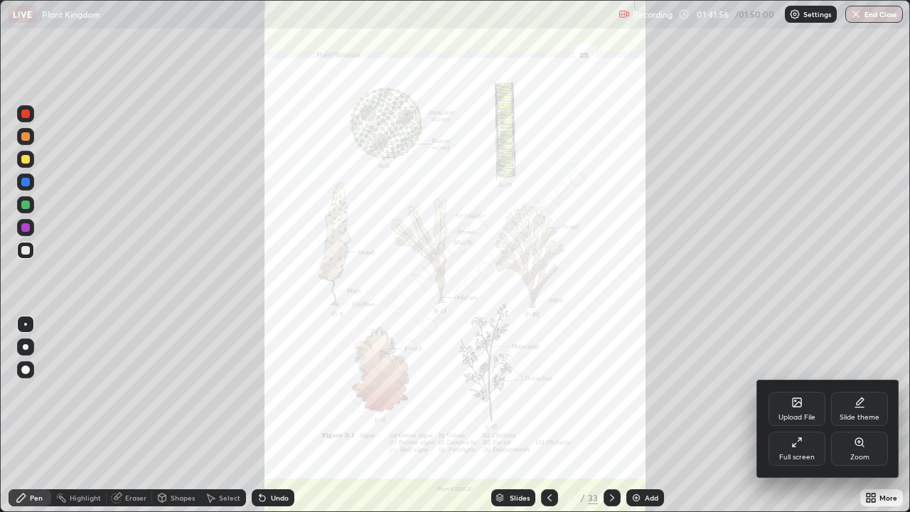
click at [864, 415] on div "Zoom" at bounding box center [859, 457] width 19 height 7
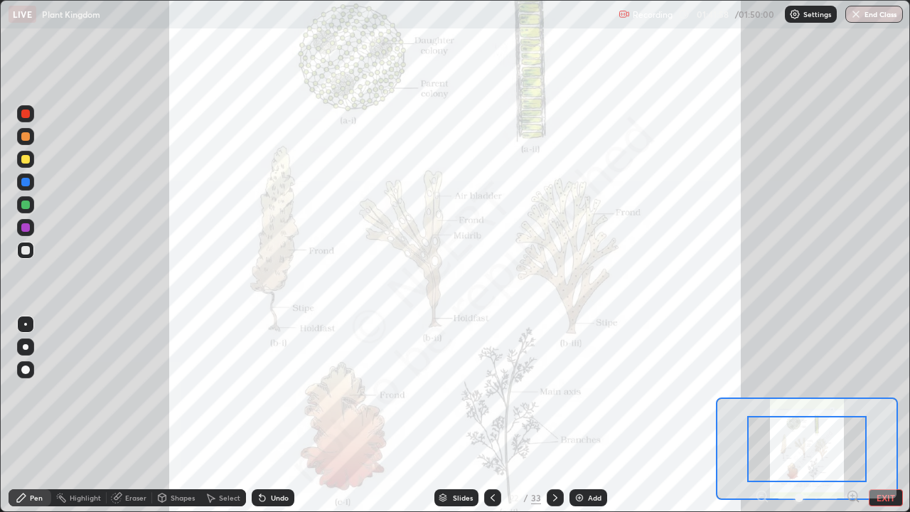
click at [852, 415] on icon at bounding box center [853, 495] width 4 height 0
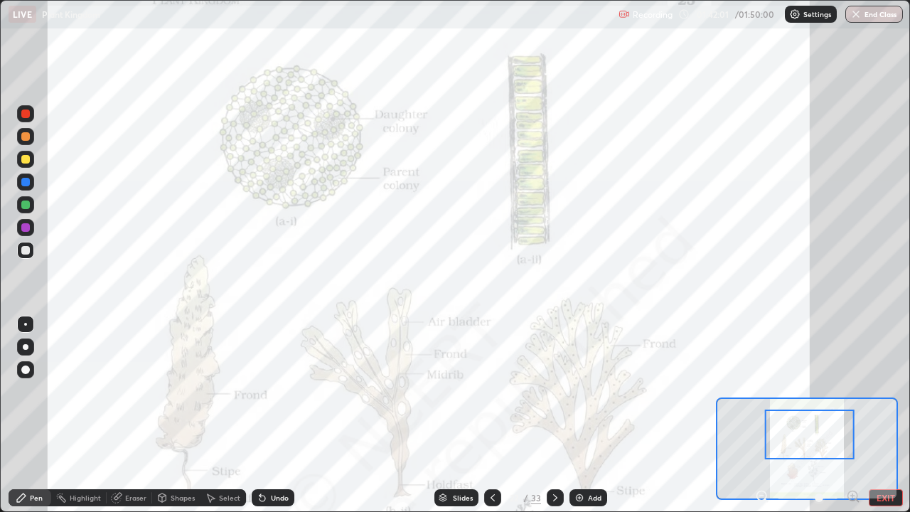
click at [761, 415] on icon at bounding box center [762, 495] width 4 height 0
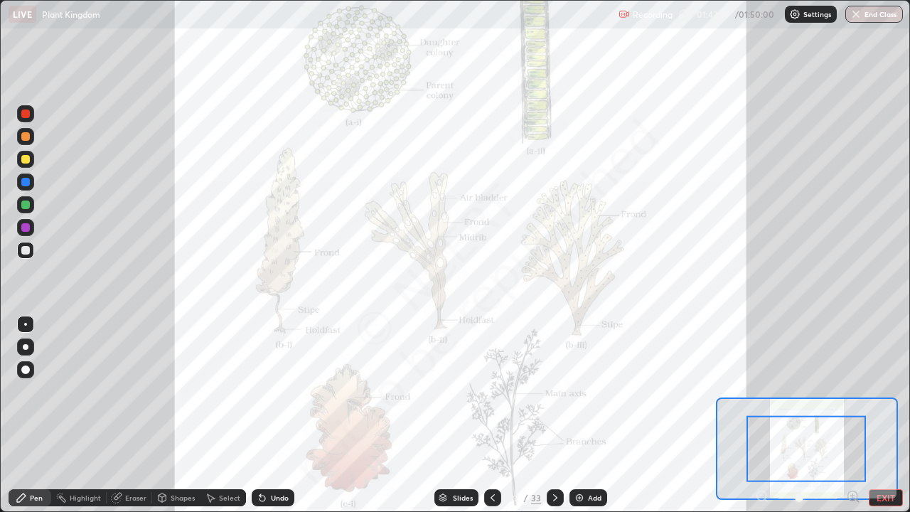
click at [761, 415] on div at bounding box center [807, 497] width 105 height 17
click at [760, 415] on div at bounding box center [807, 497] width 105 height 17
click at [766, 415] on div at bounding box center [807, 497] width 105 height 17
click at [763, 415] on div at bounding box center [807, 497] width 105 height 17
click at [883, 415] on button "EXIT" at bounding box center [886, 497] width 34 height 17
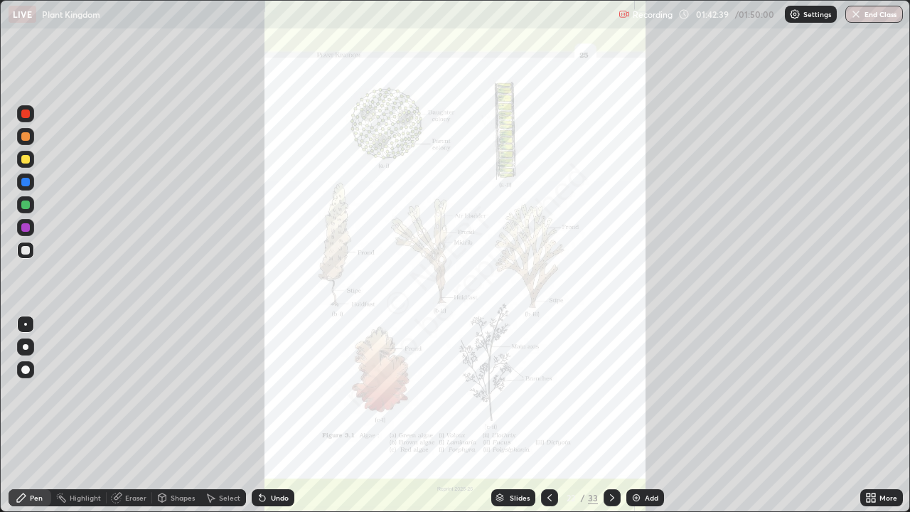
click at [610, 415] on icon at bounding box center [611, 497] width 11 height 11
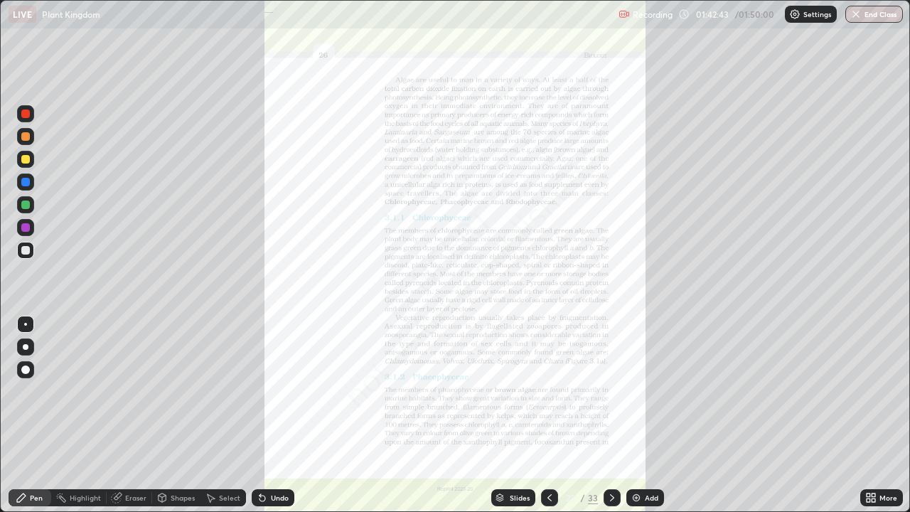
click at [618, 415] on div at bounding box center [611, 497] width 17 height 17
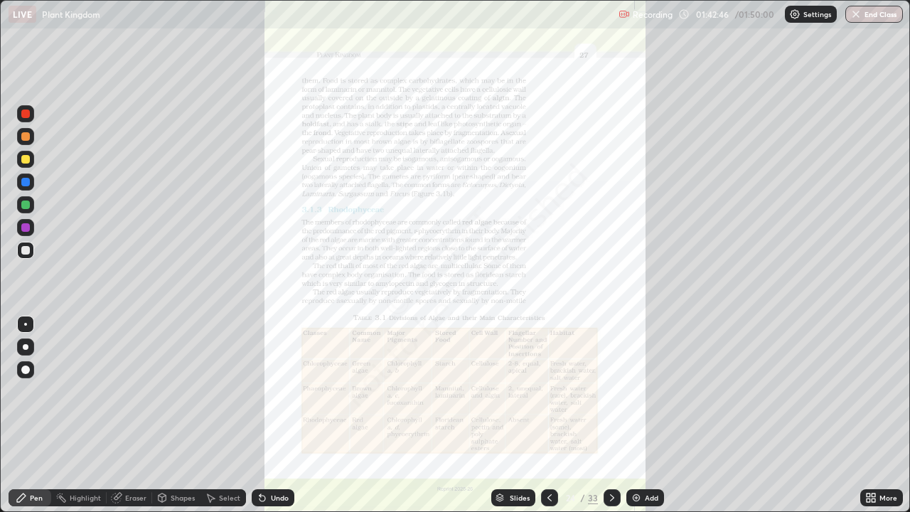
click at [880, 415] on div "More" at bounding box center [881, 497] width 43 height 17
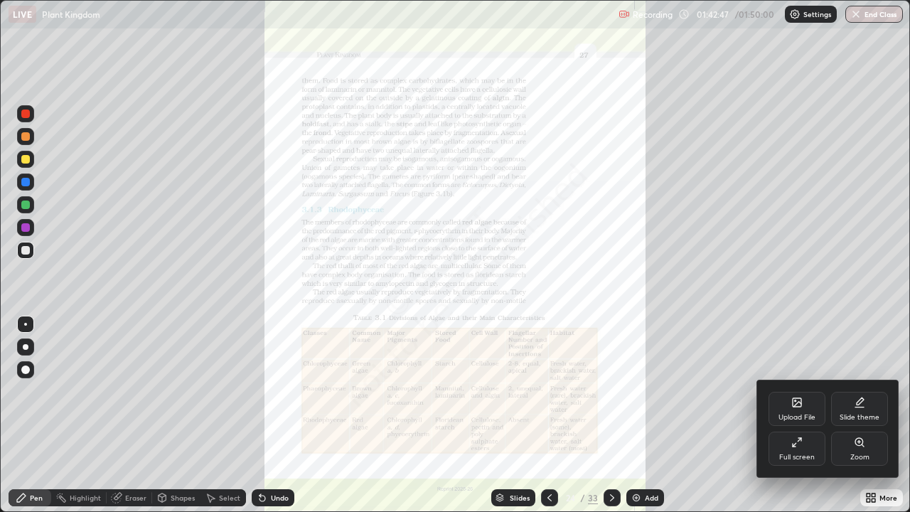
click at [857, 415] on div "Zoom" at bounding box center [859, 448] width 57 height 34
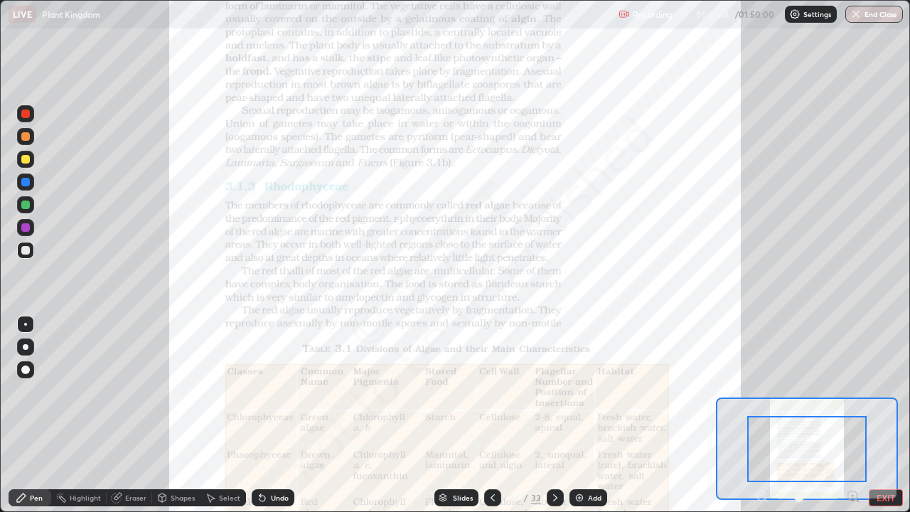
click at [857, 415] on icon at bounding box center [853, 496] width 14 height 14
click at [857, 415] on icon at bounding box center [857, 500] width 3 height 3
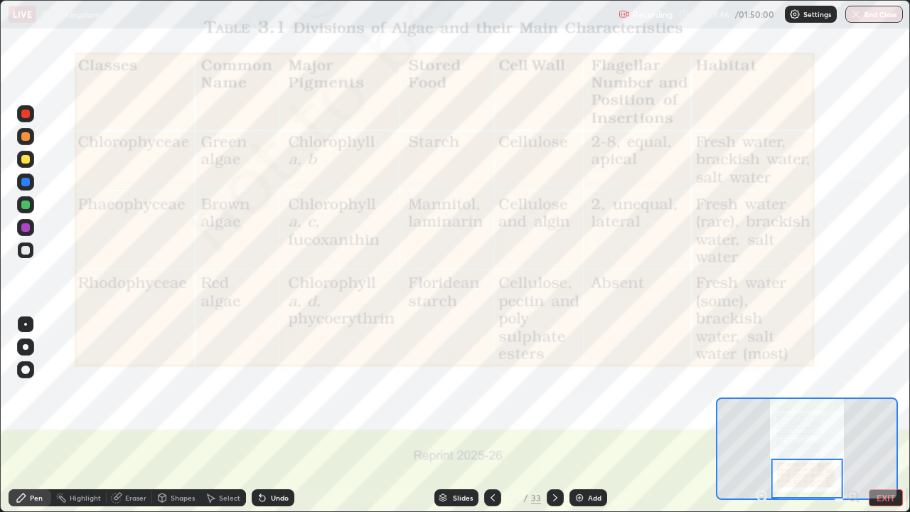
click at [18, 223] on div at bounding box center [25, 227] width 17 height 17
click at [554, 415] on icon at bounding box center [554, 497] width 11 height 11
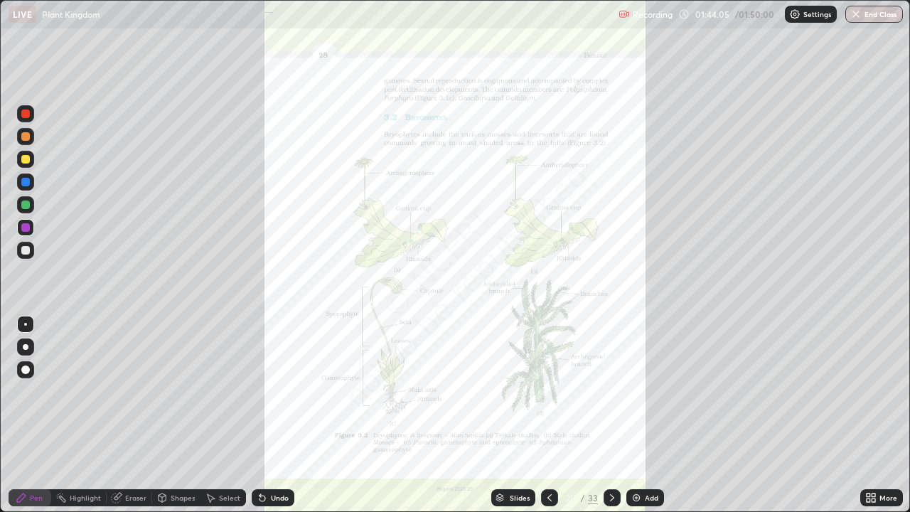
click at [873, 415] on icon at bounding box center [873, 500] width 4 height 4
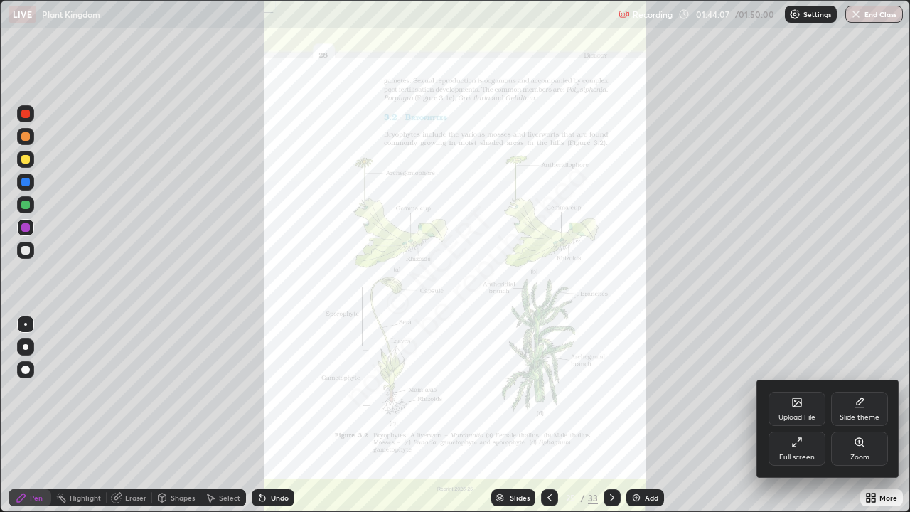
click at [822, 415] on div at bounding box center [455, 256] width 910 height 512
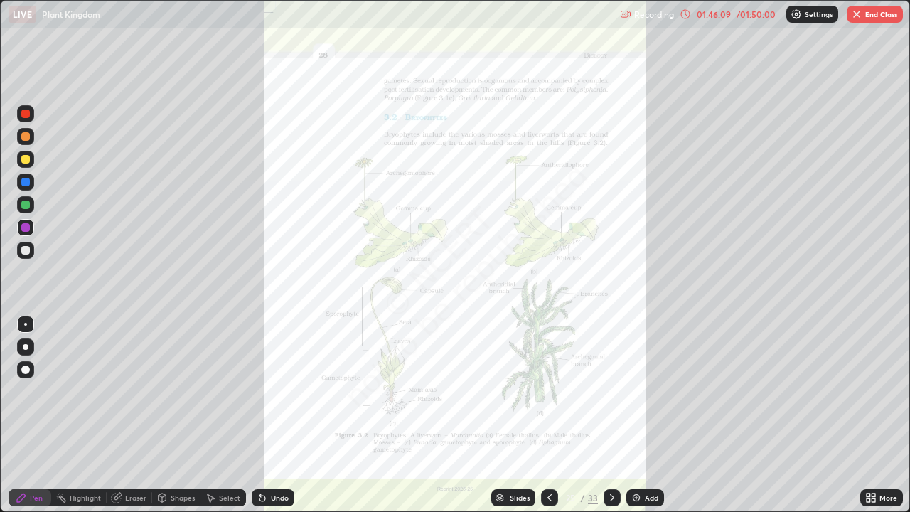
click at [610, 415] on icon at bounding box center [612, 497] width 4 height 7
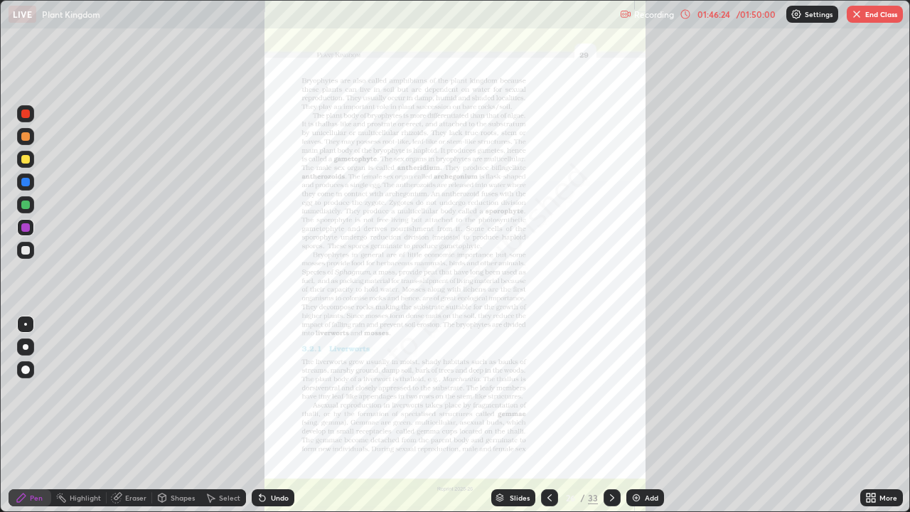
click at [869, 16] on button "End Class" at bounding box center [875, 14] width 56 height 17
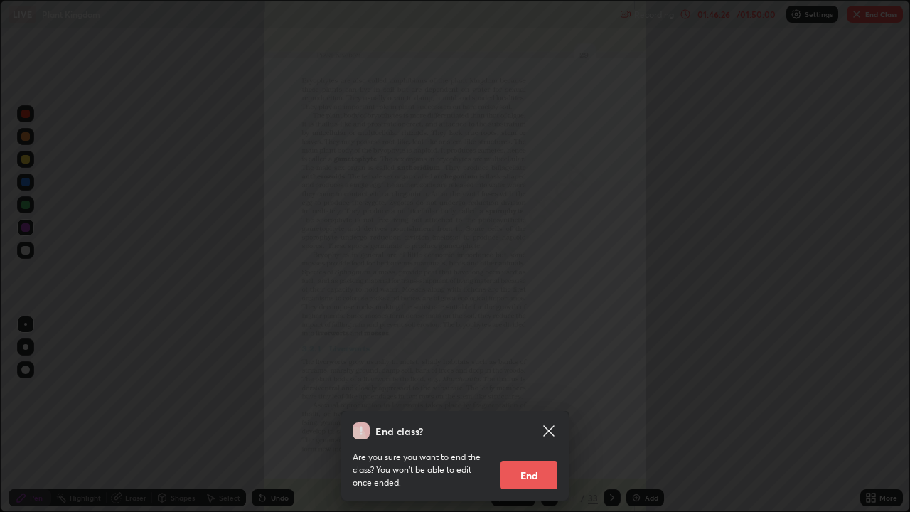
click at [532, 415] on button "End" at bounding box center [528, 475] width 57 height 28
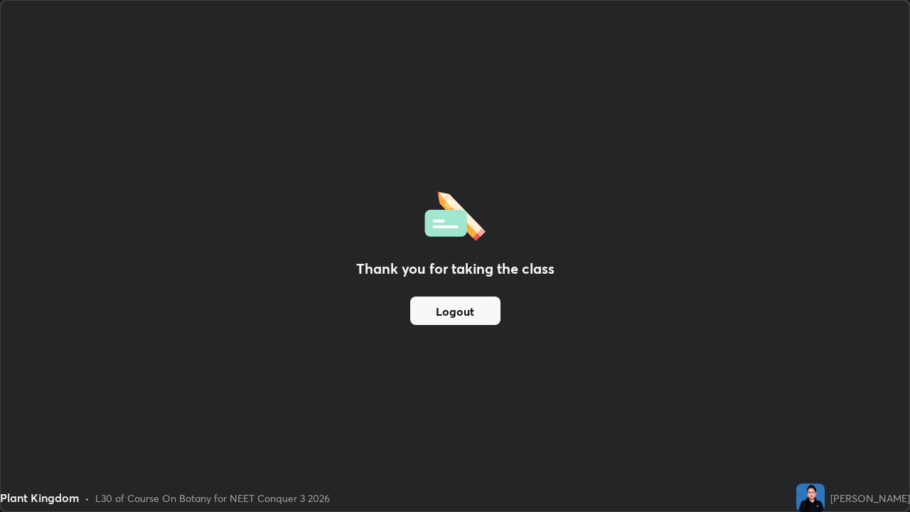
click at [468, 309] on button "Logout" at bounding box center [455, 310] width 90 height 28
